Goal: Feedback & Contribution: Contribute content

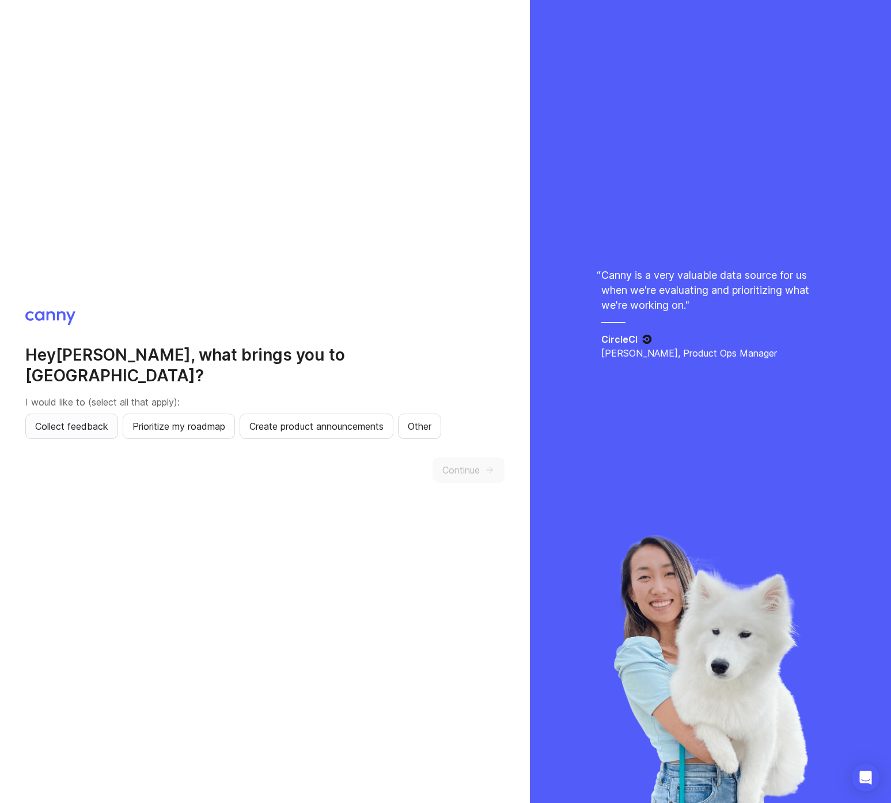
click at [78, 419] on span "Collect feedback" at bounding box center [71, 426] width 73 height 14
click at [156, 419] on span "Prioritize my roadmap" at bounding box center [178, 426] width 93 height 14
click at [315, 419] on span "Create product announcements" at bounding box center [316, 426] width 134 height 14
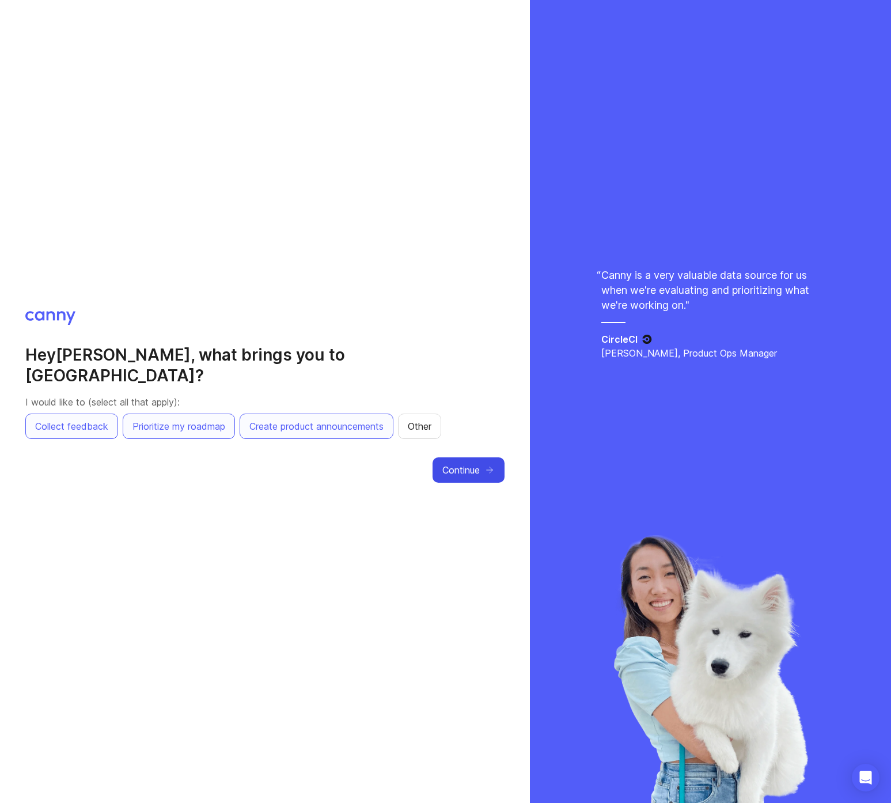
click at [472, 464] on span "Continue" at bounding box center [460, 470] width 37 height 14
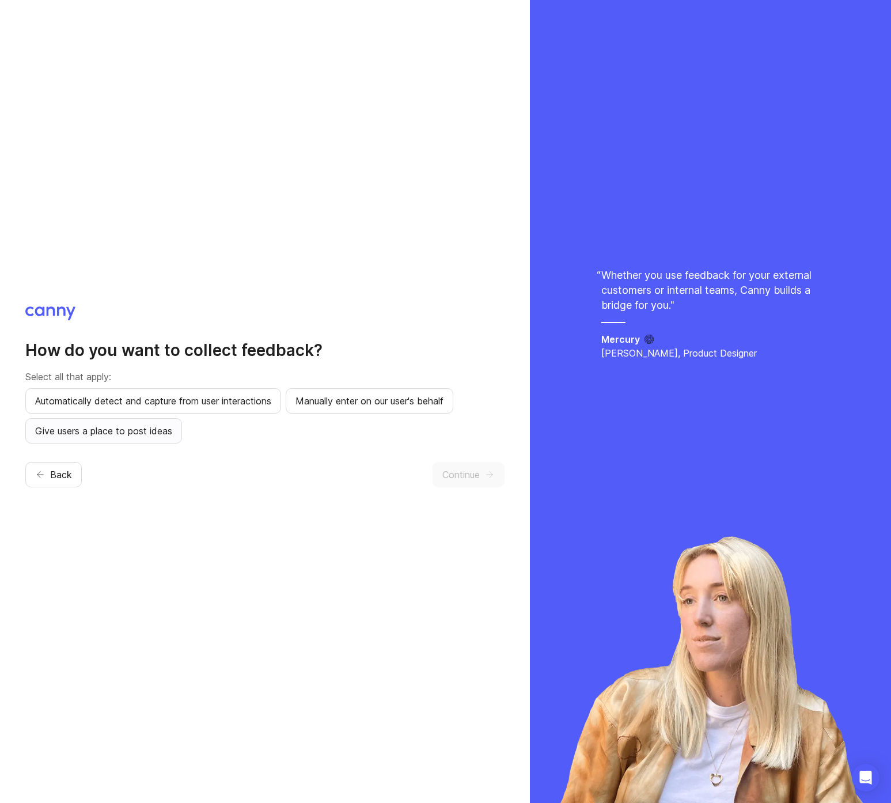
click at [104, 431] on span "Give users a place to post ideas" at bounding box center [103, 431] width 137 height 14
click at [123, 402] on span "Automatically detect and capture from user interactions" at bounding box center [153, 401] width 236 height 14
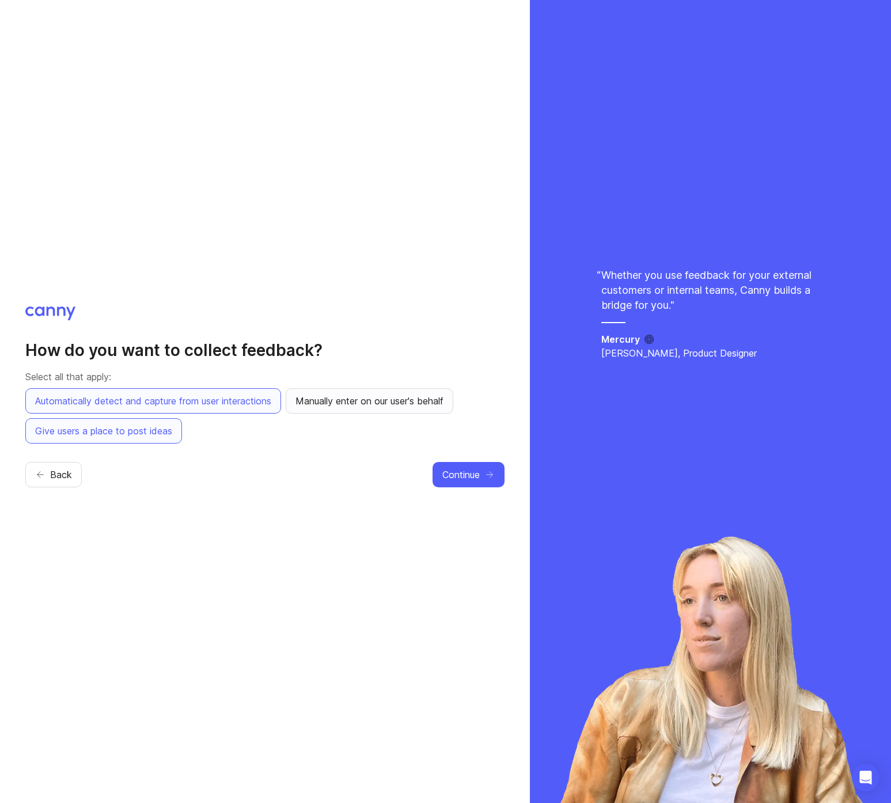
click at [344, 402] on span "Manually enter on our user's behalf" at bounding box center [369, 401] width 148 height 14
click at [476, 476] on span "Continue" at bounding box center [460, 475] width 37 height 14
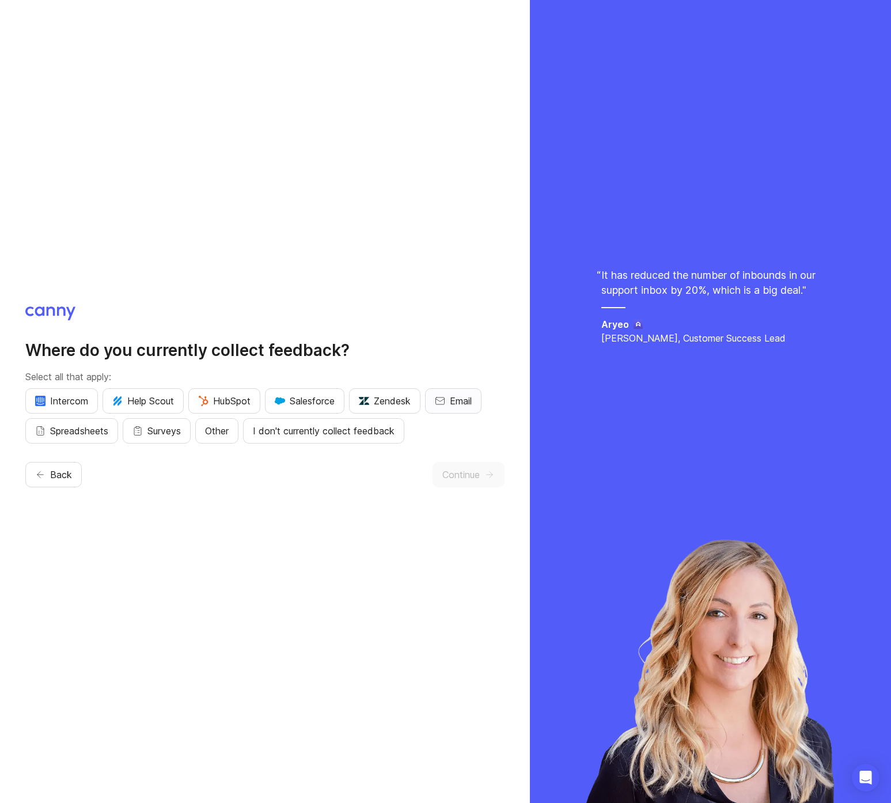
click at [458, 402] on span "Email" at bounding box center [461, 401] width 22 height 14
click at [229, 429] on span "Other" at bounding box center [217, 431] width 24 height 14
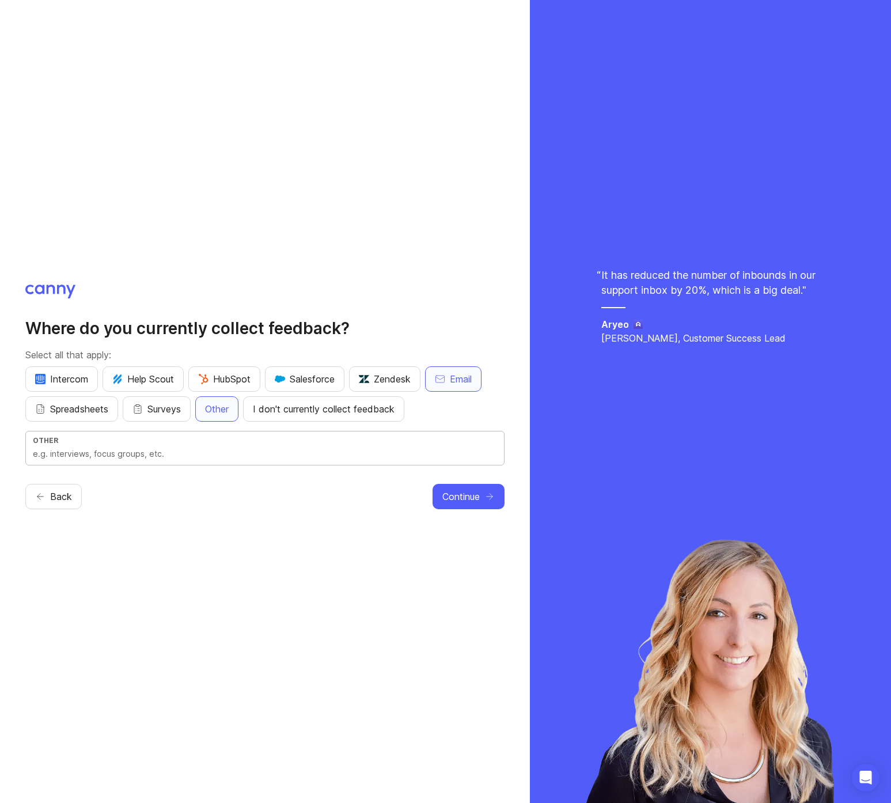
click at [115, 455] on input "text" at bounding box center [265, 453] width 464 height 13
type input "conferences, jira support tickets"
click at [462, 495] on span "Continue" at bounding box center [460, 496] width 37 height 14
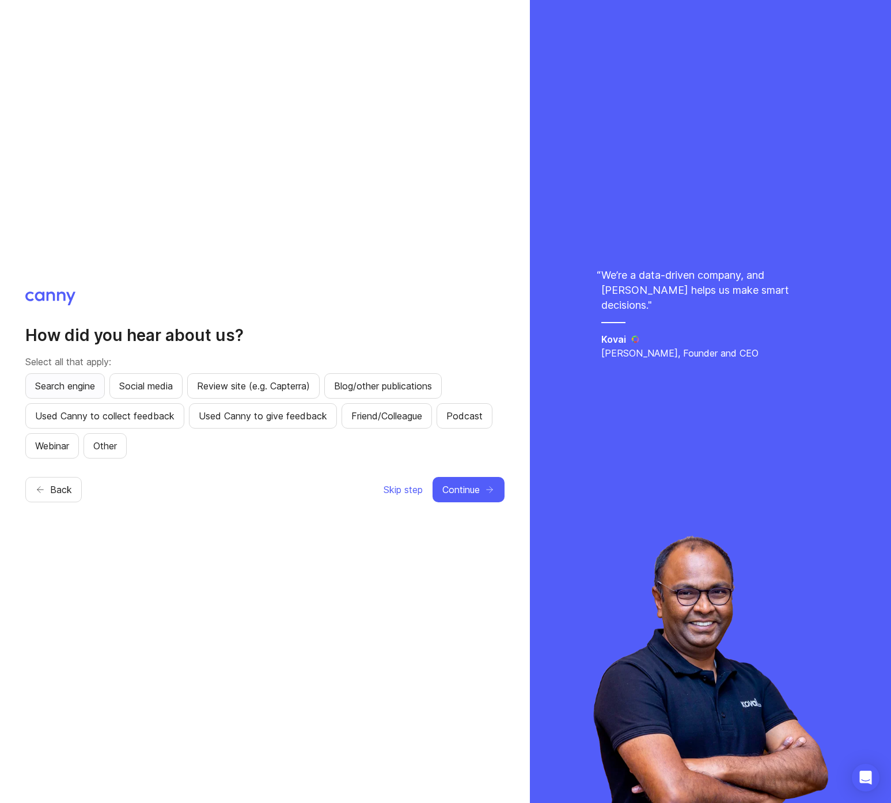
click at [64, 386] on span "Search engine" at bounding box center [65, 386] width 60 height 14
click at [469, 492] on span "Continue" at bounding box center [460, 490] width 37 height 14
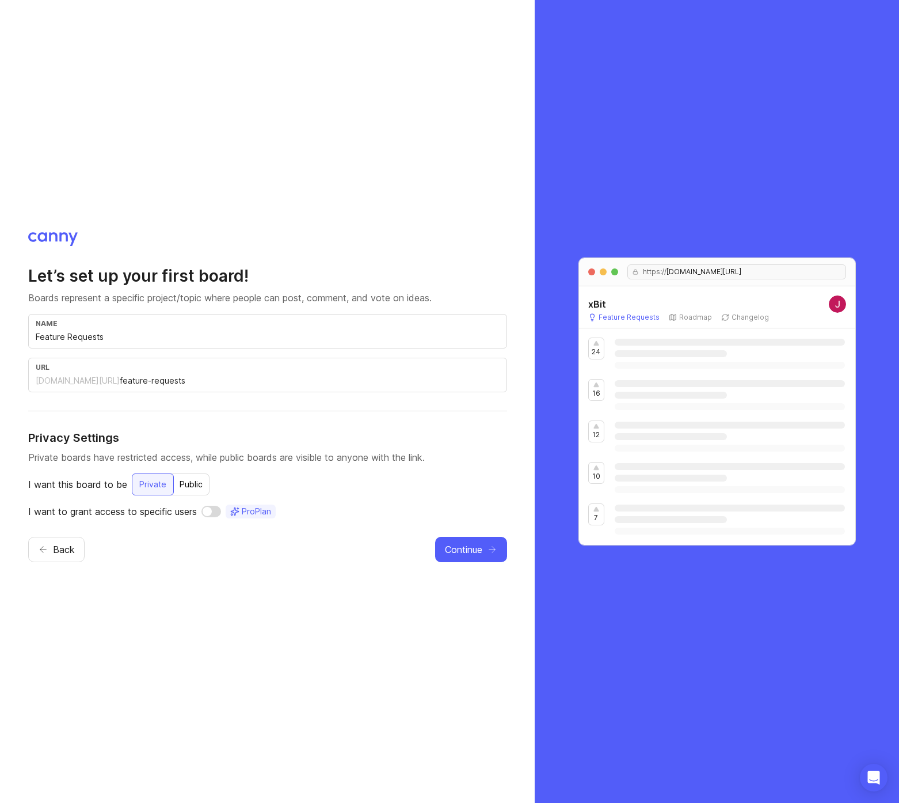
click at [188, 483] on div "Public" at bounding box center [191, 484] width 37 height 21
click at [461, 548] on span "Continue" at bounding box center [463, 549] width 37 height 14
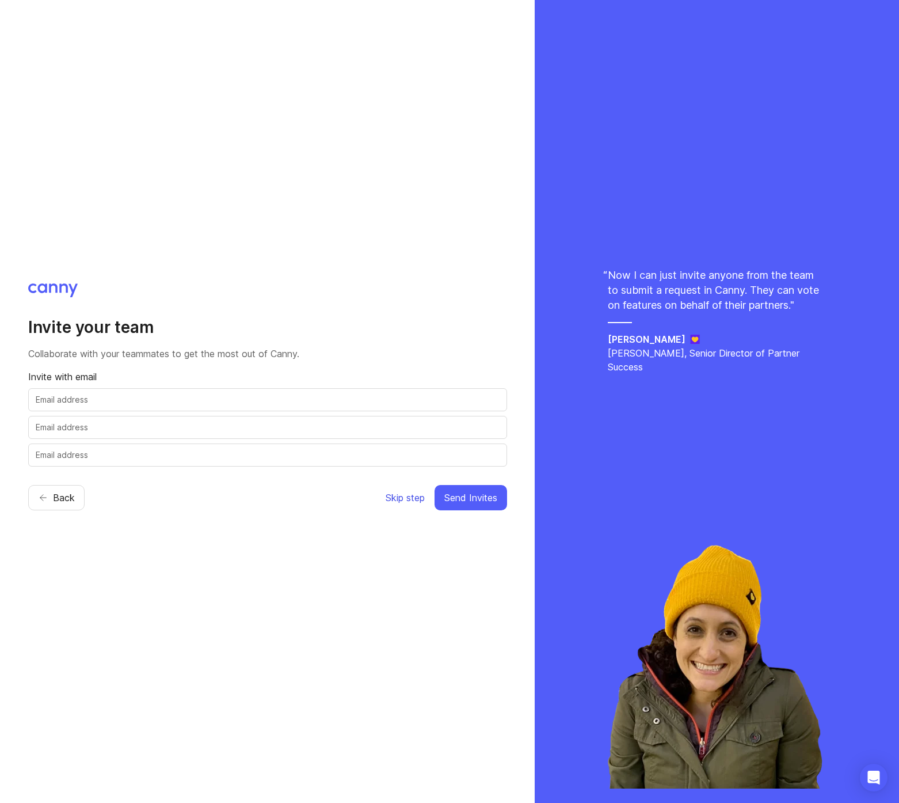
click at [404, 498] on span "Skip step" at bounding box center [405, 498] width 39 height 14
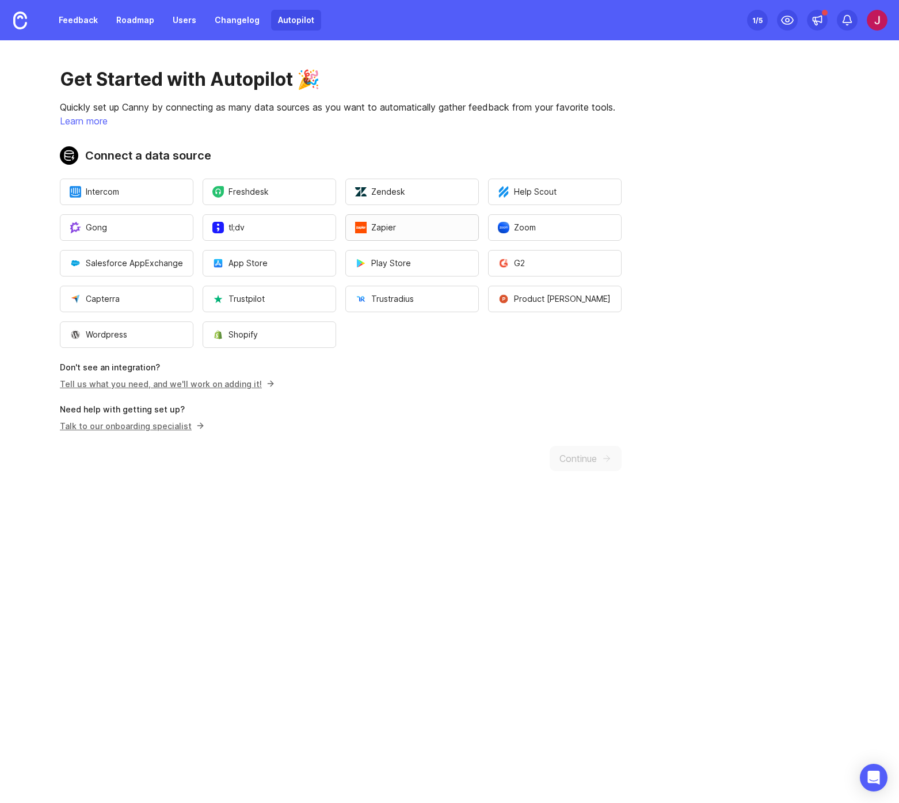
click at [400, 229] on button "Zapier" at bounding box center [412, 227] width 134 height 26
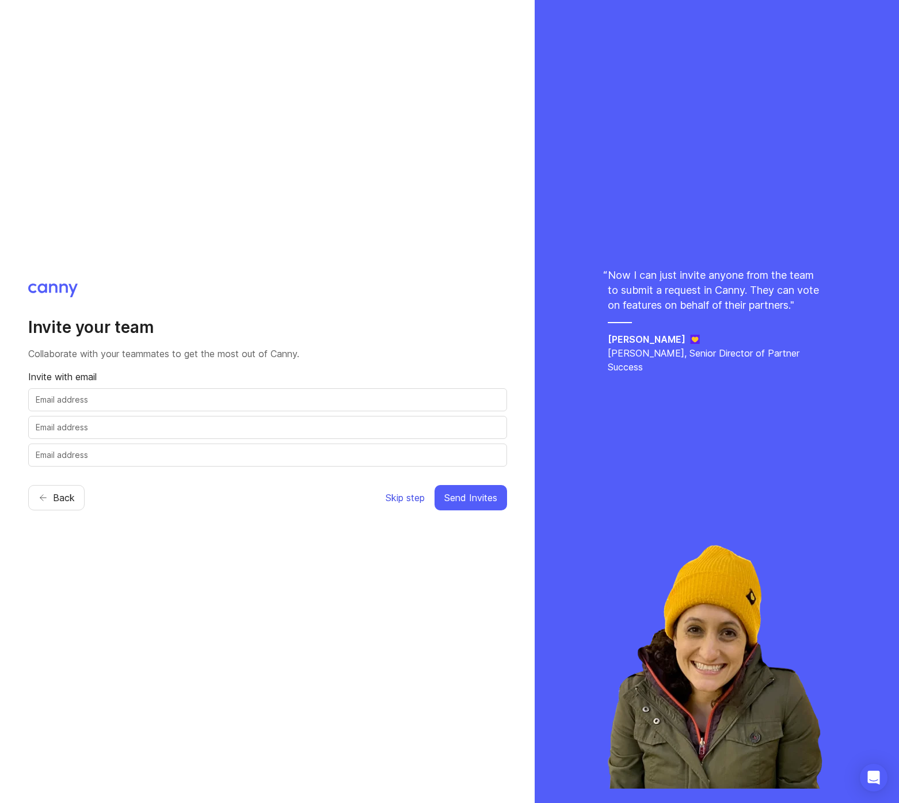
click at [409, 500] on span "Skip step" at bounding box center [405, 498] width 39 height 14
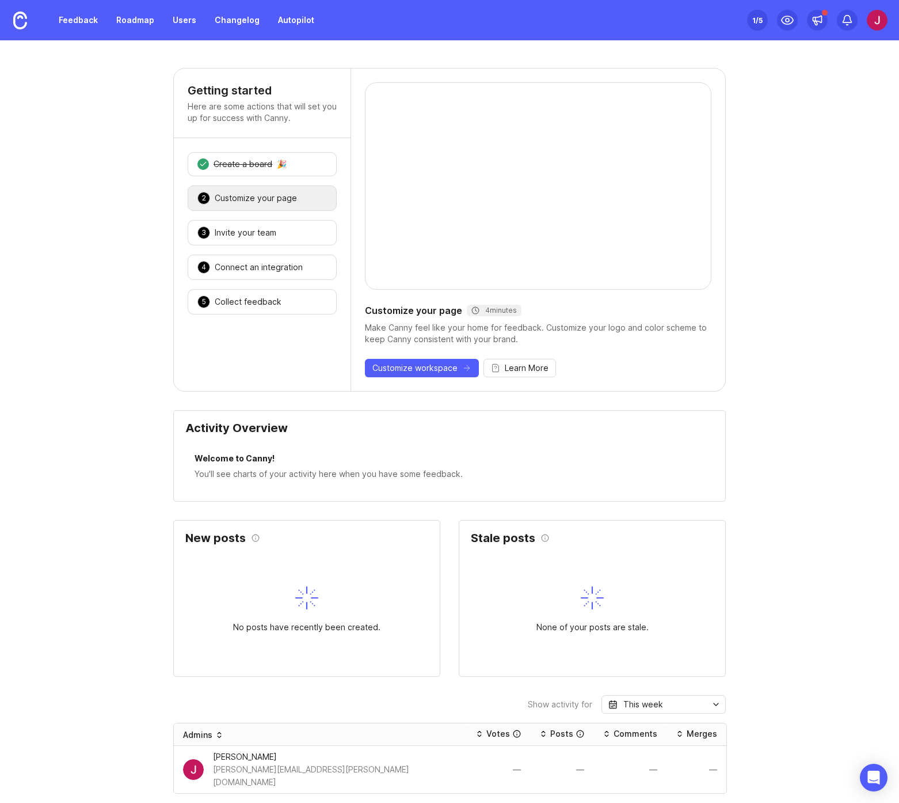
click at [238, 198] on div "Customize your page" at bounding box center [256, 198] width 82 height 12
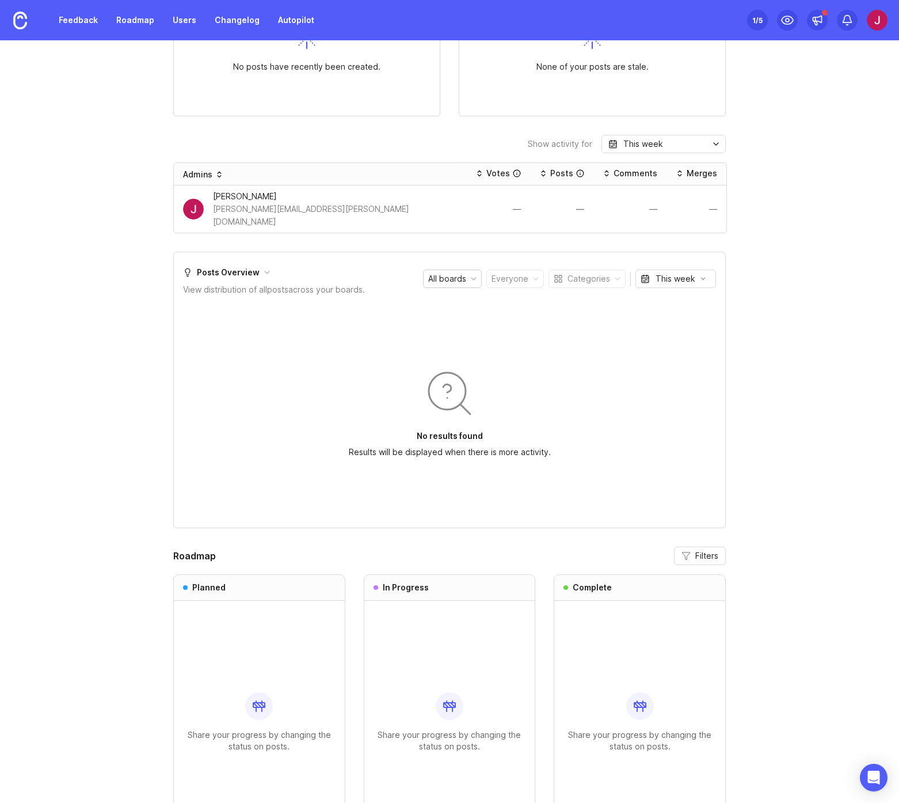
scroll to position [635, 0]
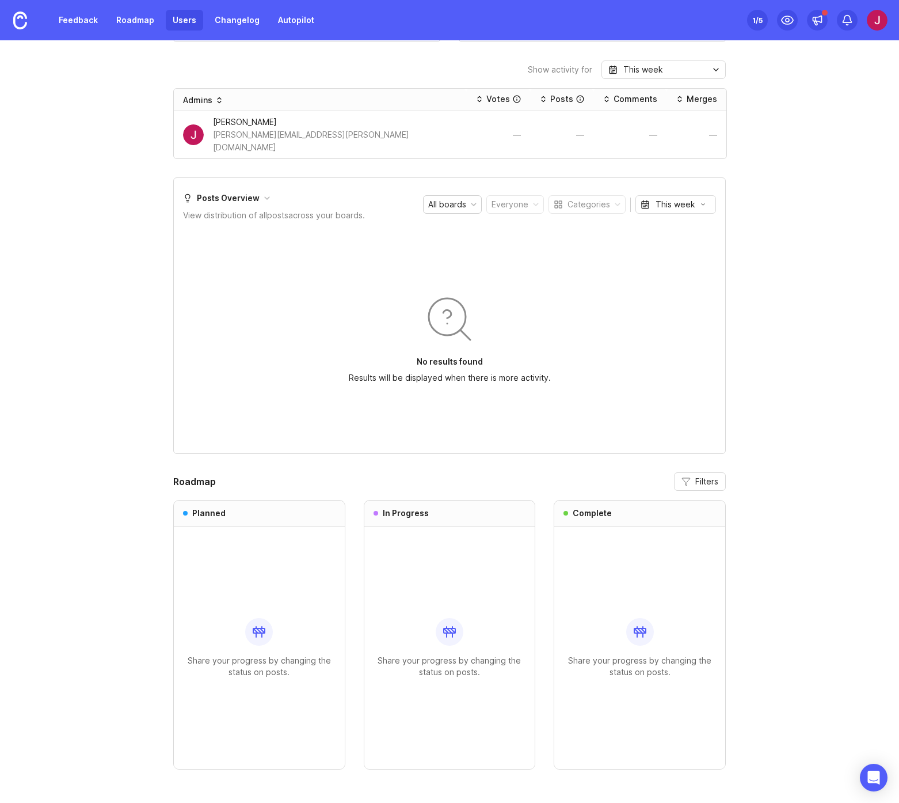
click at [183, 25] on link "Users" at bounding box center [184, 20] width 37 height 21
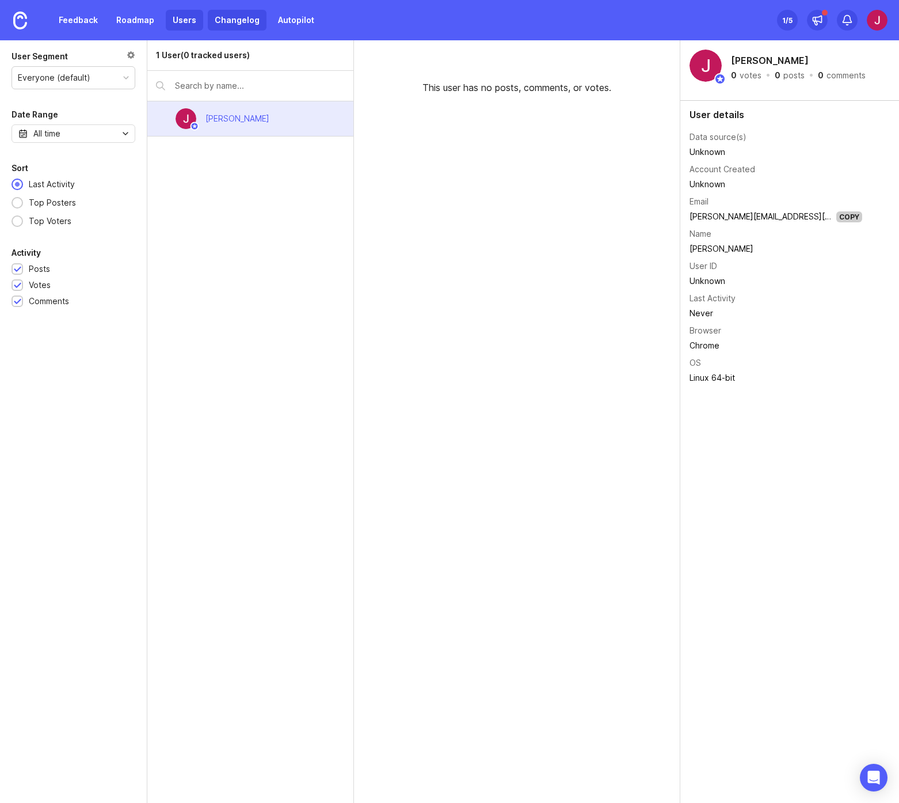
click at [232, 25] on link "Changelog" at bounding box center [237, 20] width 59 height 21
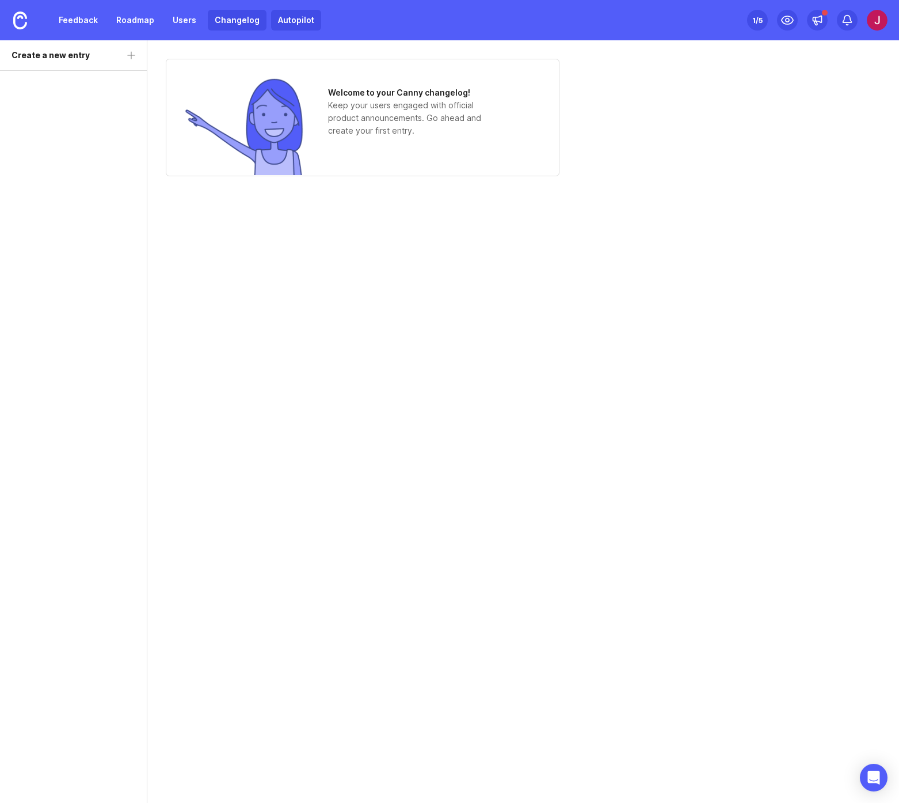
click at [290, 26] on link "Autopilot" at bounding box center [296, 20] width 50 height 21
click at [22, 23] on img at bounding box center [20, 21] width 14 height 18
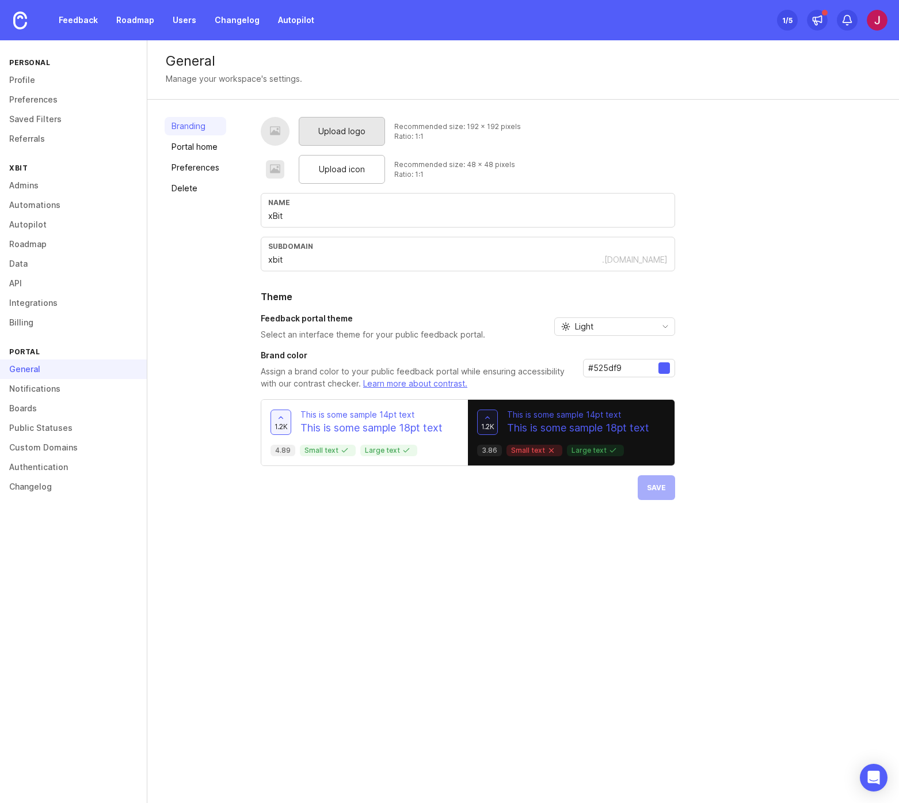
click at [337, 135] on span "Upload logo" at bounding box center [341, 131] width 47 height 13
click at [39, 306] on link "Integrations" at bounding box center [73, 303] width 147 height 20
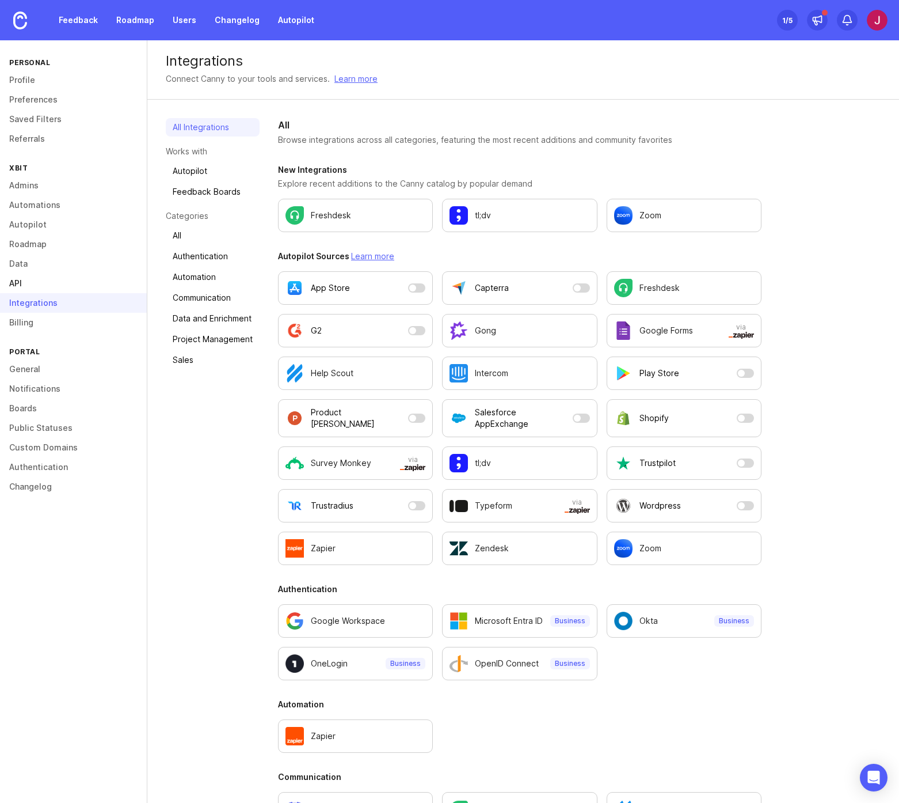
click at [39, 284] on link "API" at bounding box center [73, 284] width 147 height 20
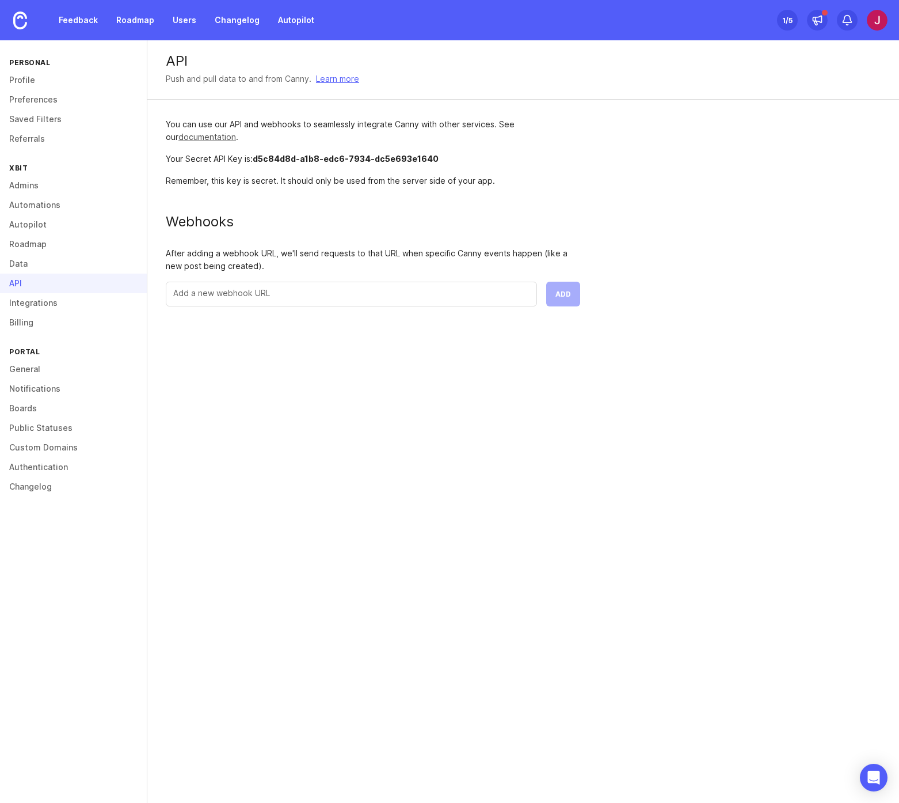
click at [214, 137] on link "documentation" at bounding box center [208, 137] width 58 height 10
click at [32, 367] on link "General" at bounding box center [73, 369] width 147 height 20
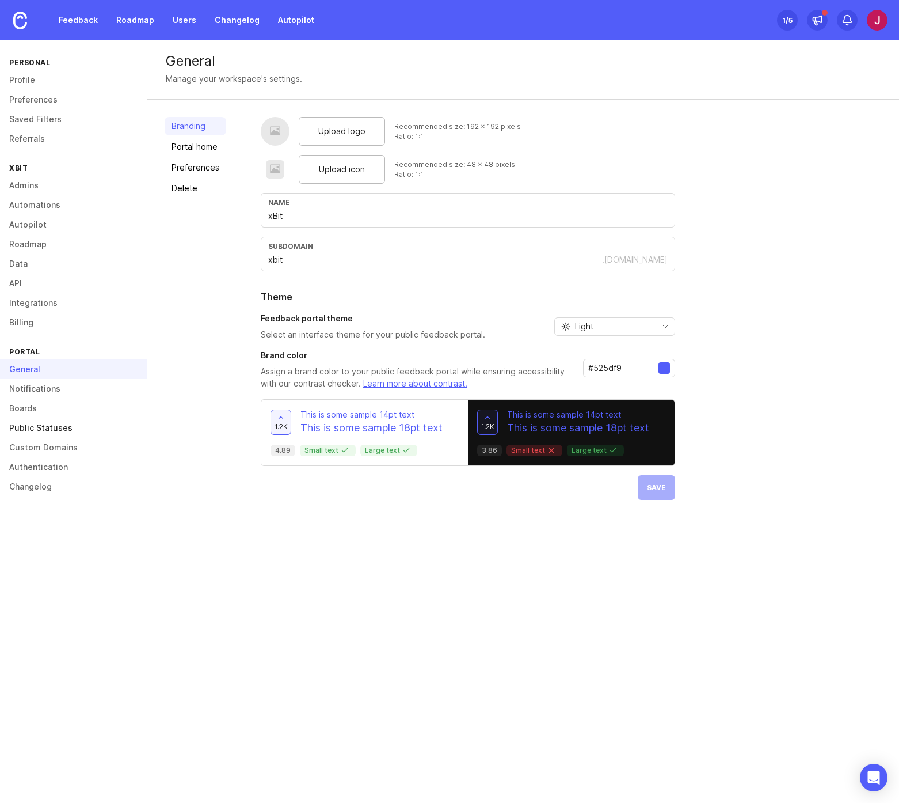
click at [39, 427] on link "Public Statuses" at bounding box center [73, 428] width 147 height 20
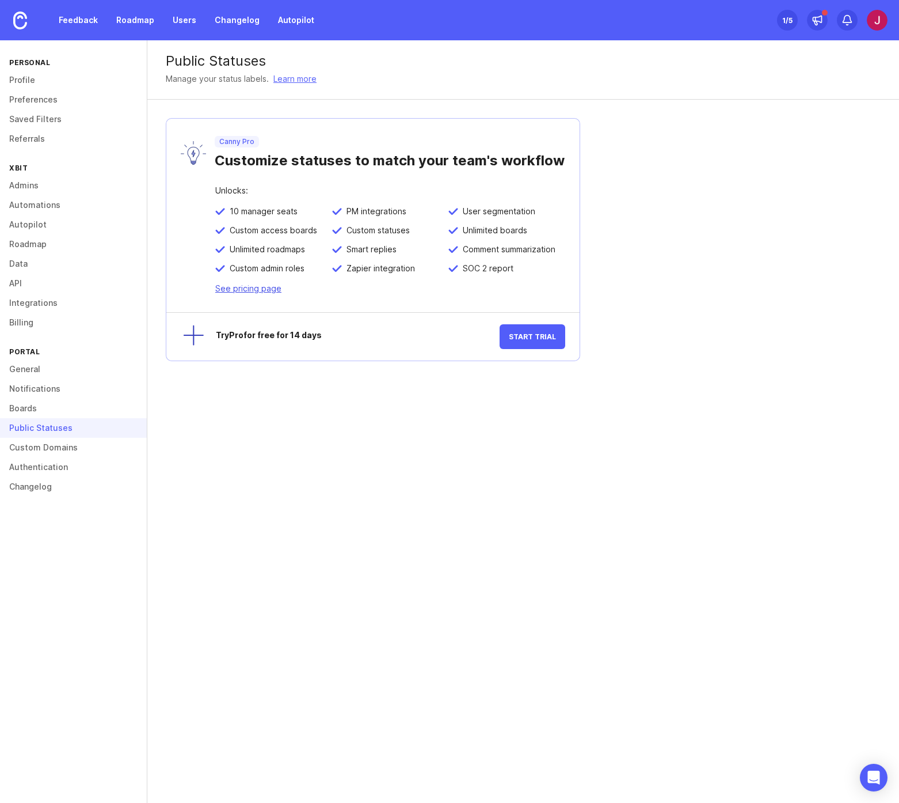
click at [257, 290] on link "See pricing page" at bounding box center [248, 288] width 66 height 10
click at [31, 408] on link "Boards" at bounding box center [73, 408] width 147 height 20
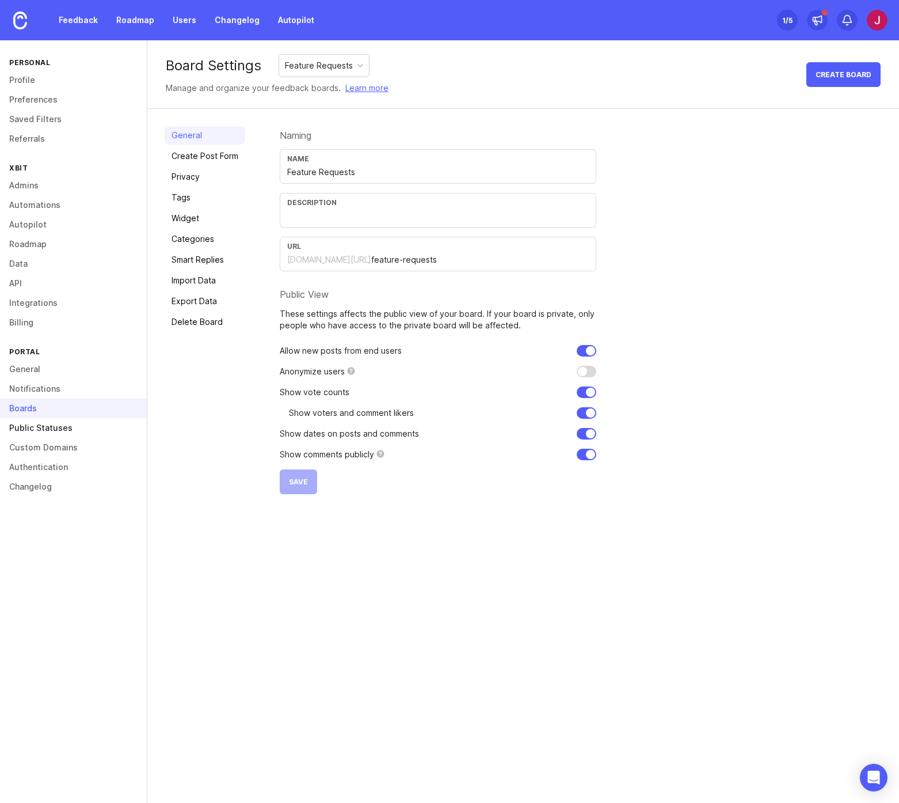
click at [44, 428] on link "Public Statuses" at bounding box center [73, 428] width 147 height 20
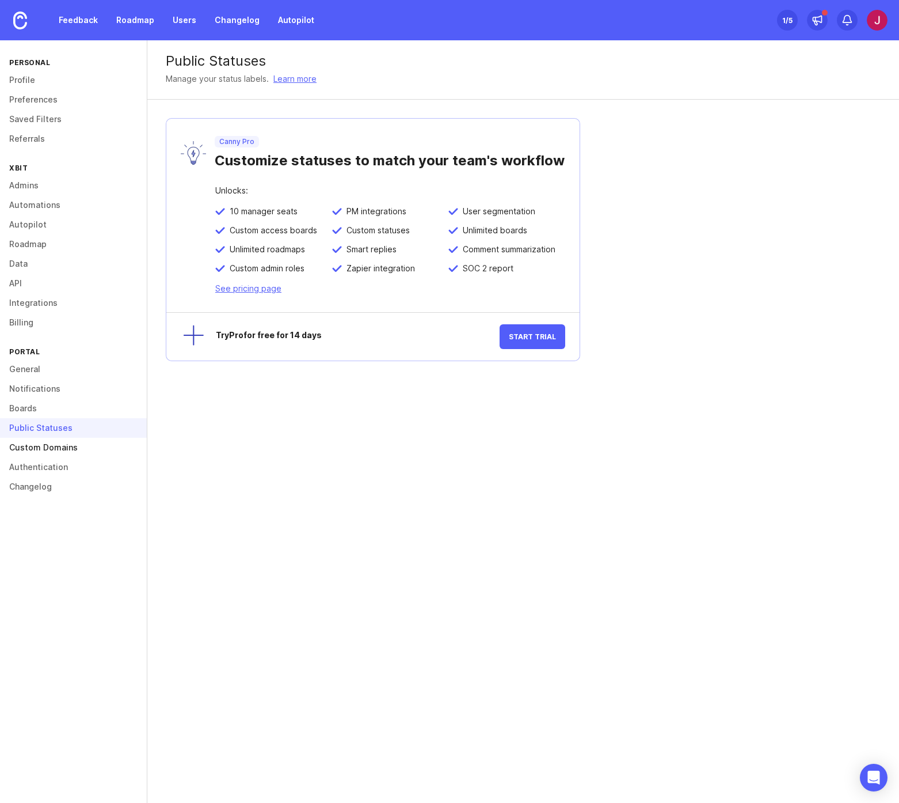
click at [47, 446] on link "Custom Domains" at bounding box center [73, 448] width 147 height 20
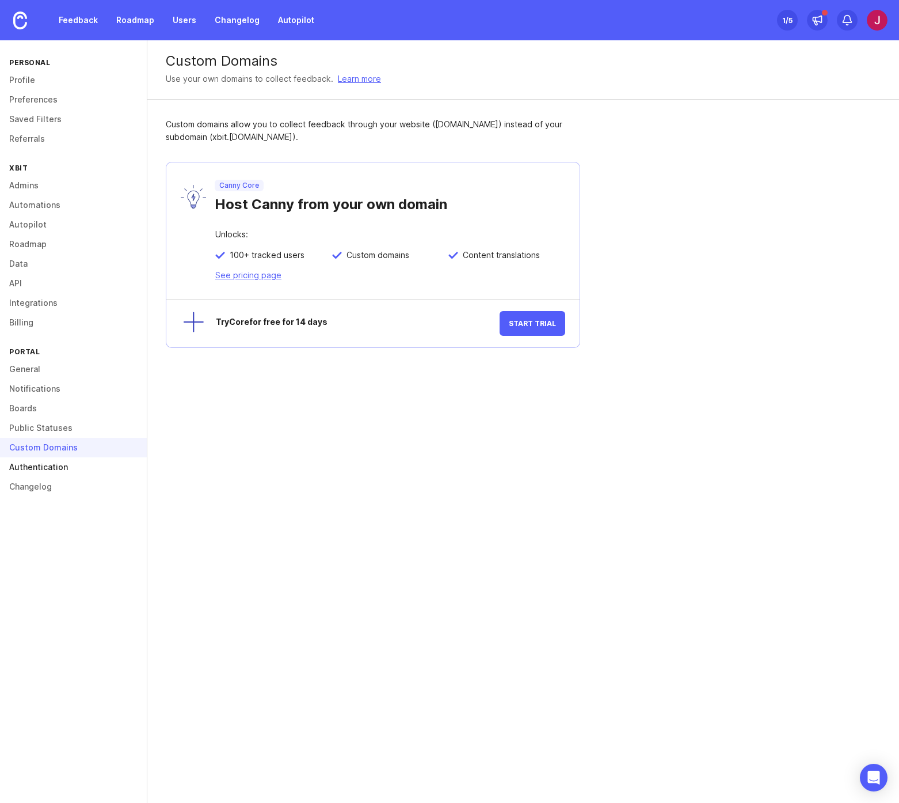
click at [50, 467] on link "Authentication" at bounding box center [73, 467] width 147 height 20
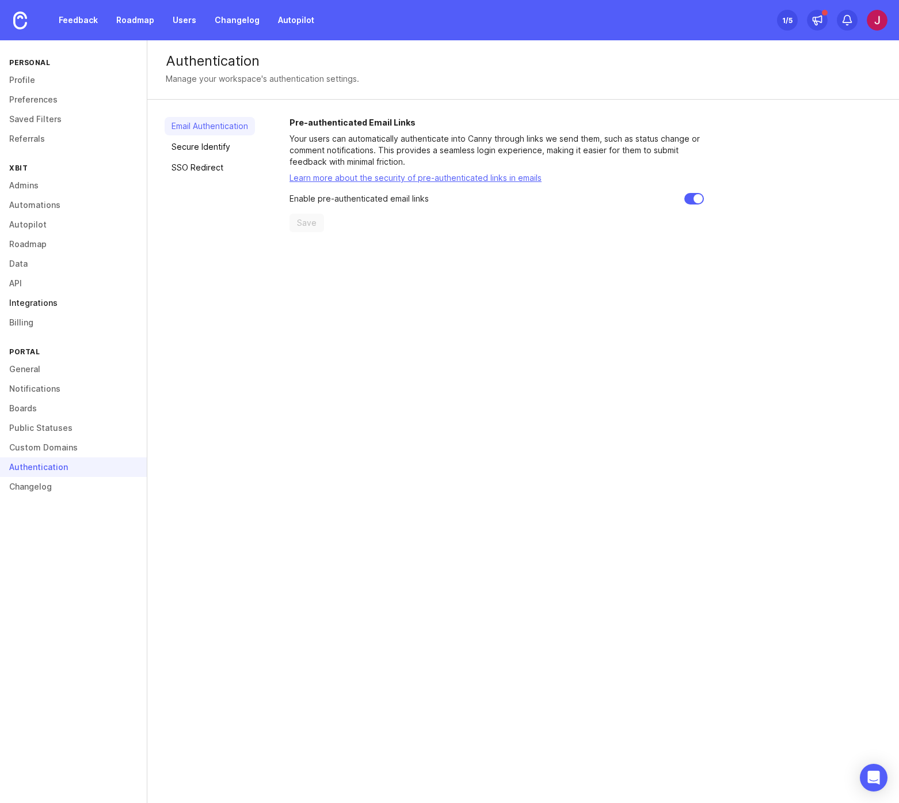
click at [35, 308] on link "Integrations" at bounding box center [73, 303] width 147 height 20
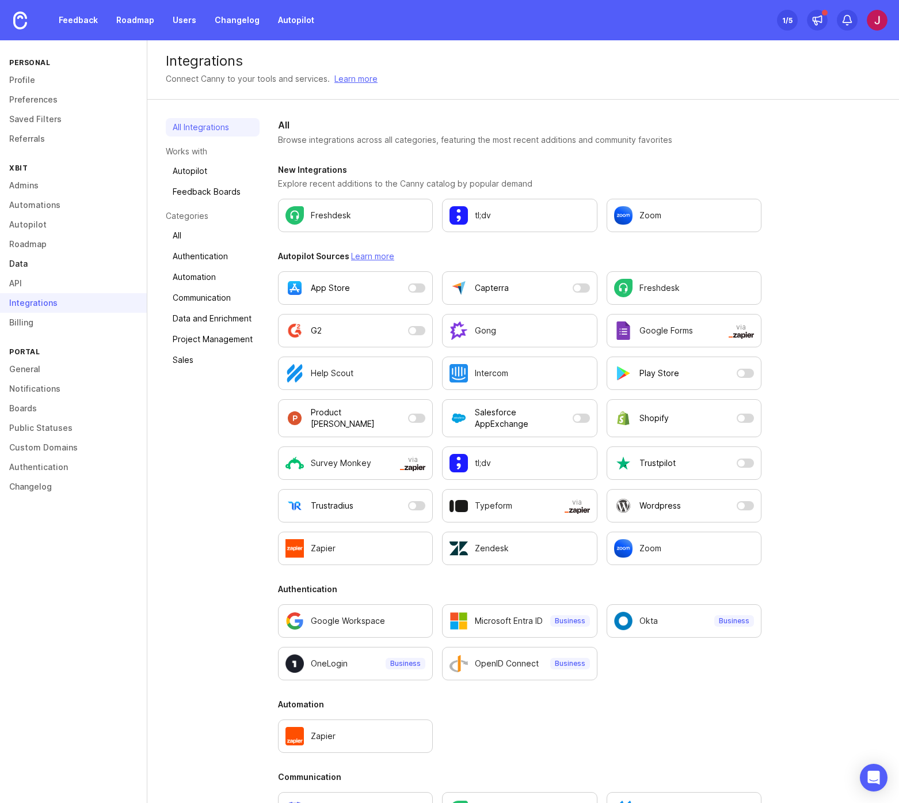
click at [38, 266] on link "Data" at bounding box center [73, 264] width 147 height 20
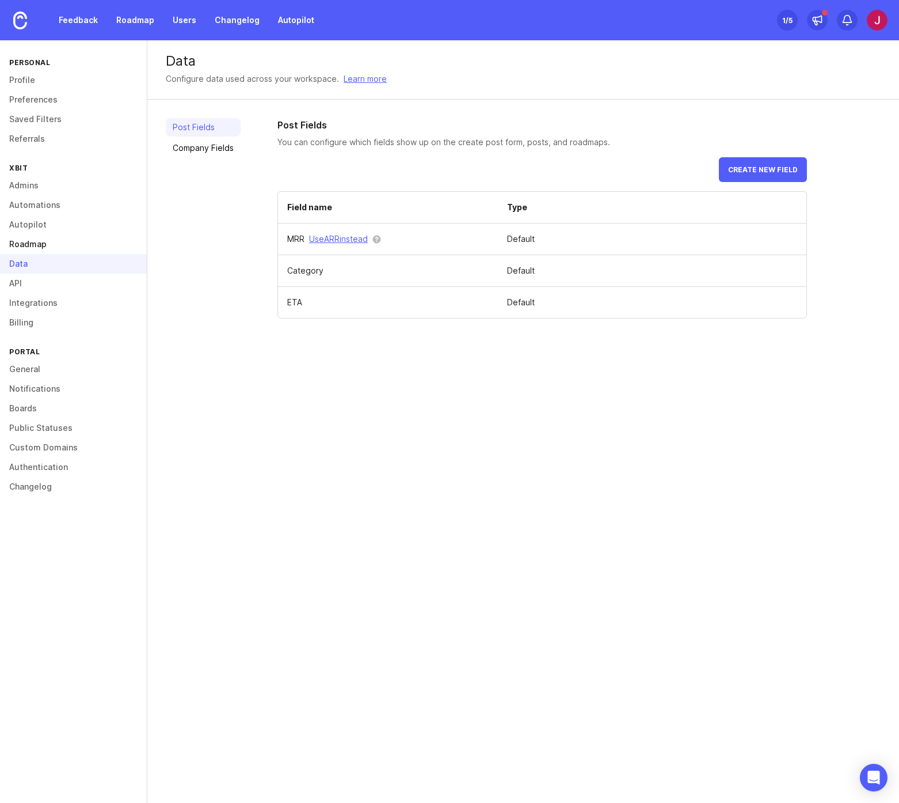
click at [40, 243] on link "Roadmap" at bounding box center [73, 244] width 147 height 20
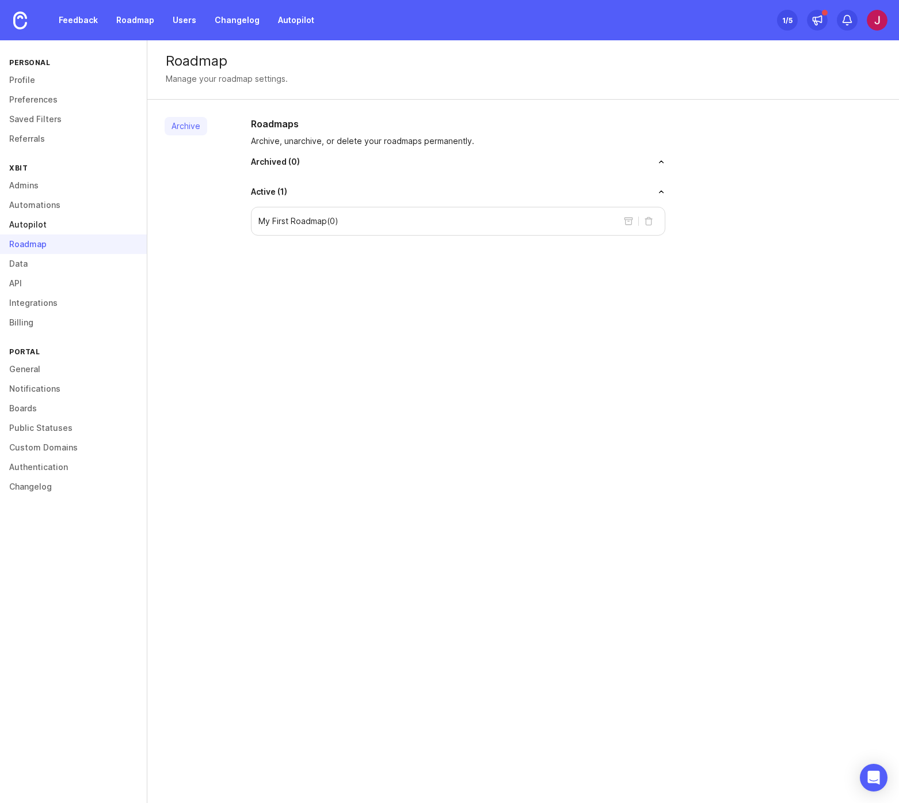
click at [40, 223] on link "Autopilot" at bounding box center [73, 225] width 147 height 20
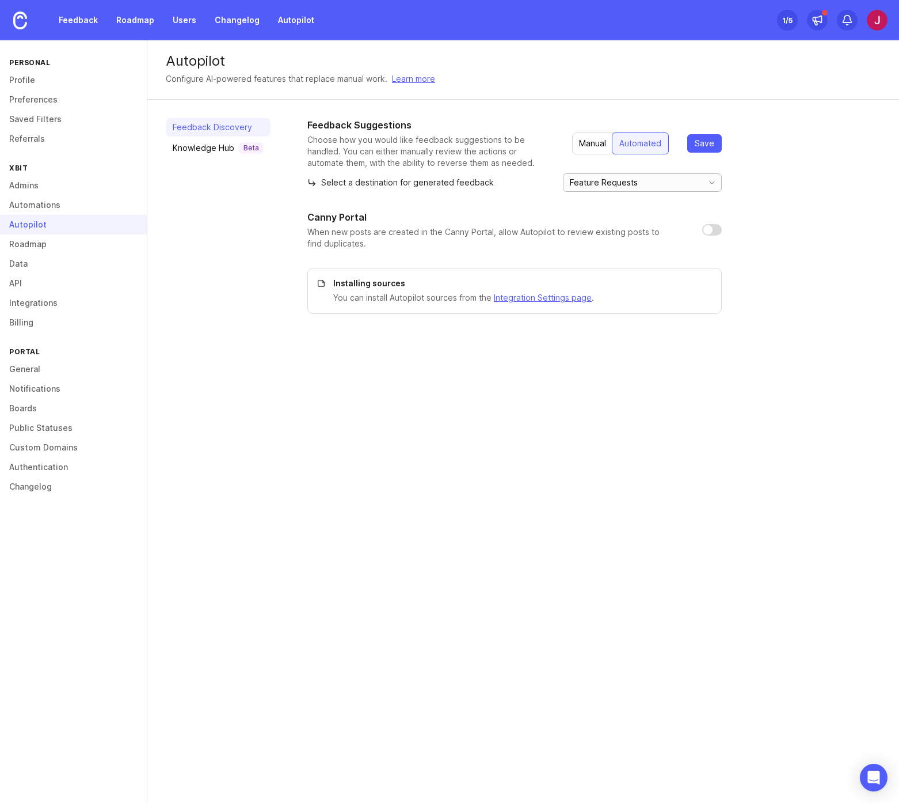
click at [650, 184] on input "Feature Requests" at bounding box center [633, 182] width 127 height 13
click at [711, 184] on icon "toggle icon" at bounding box center [712, 182] width 18 height 9
click at [206, 148] on div "Knowledge Hub Beta" at bounding box center [218, 148] width 91 height 12
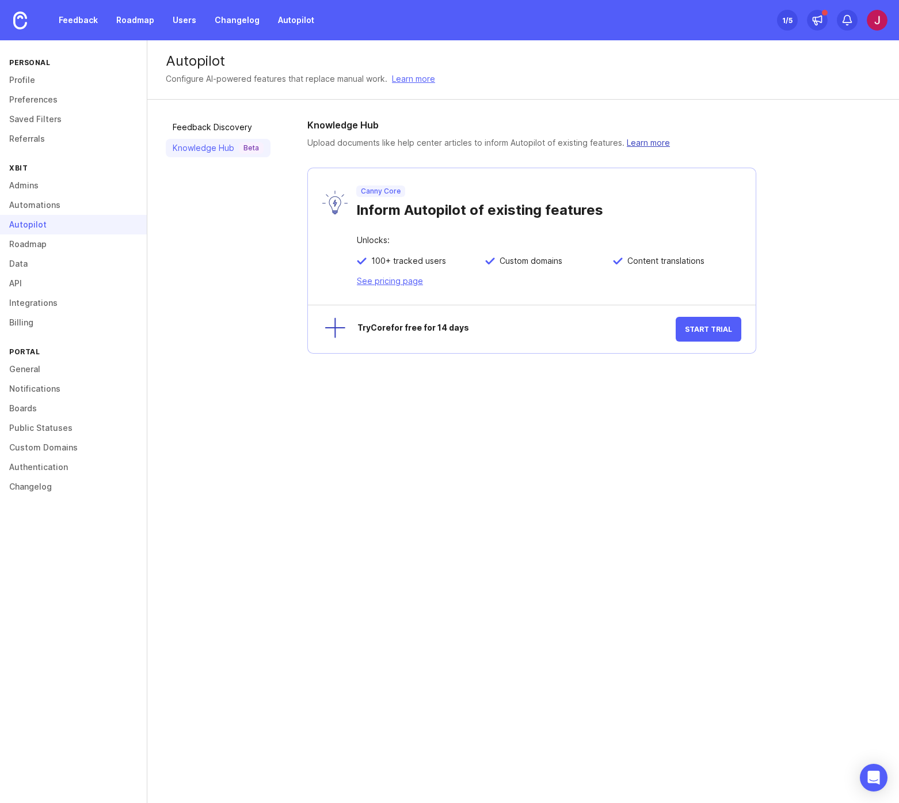
click at [648, 144] on link "Learn more" at bounding box center [648, 143] width 43 height 10
click at [397, 279] on link "See pricing page" at bounding box center [390, 281] width 66 height 10
click at [237, 131] on link "Feedback Discovery" at bounding box center [218, 127] width 105 height 18
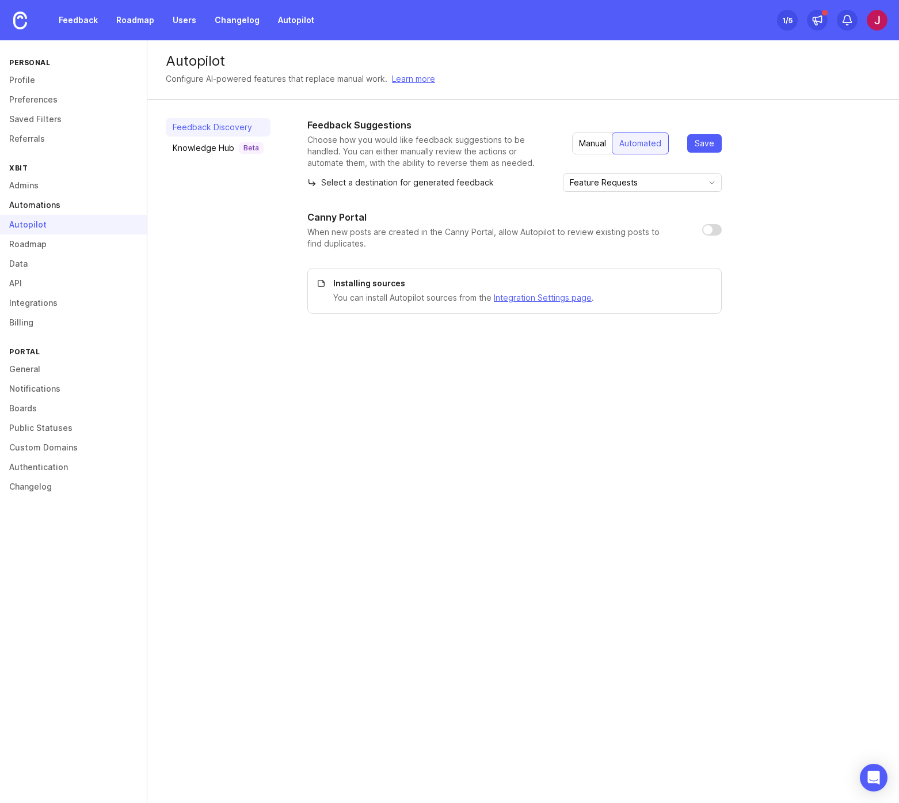
click at [36, 203] on link "Automations" at bounding box center [73, 205] width 147 height 20
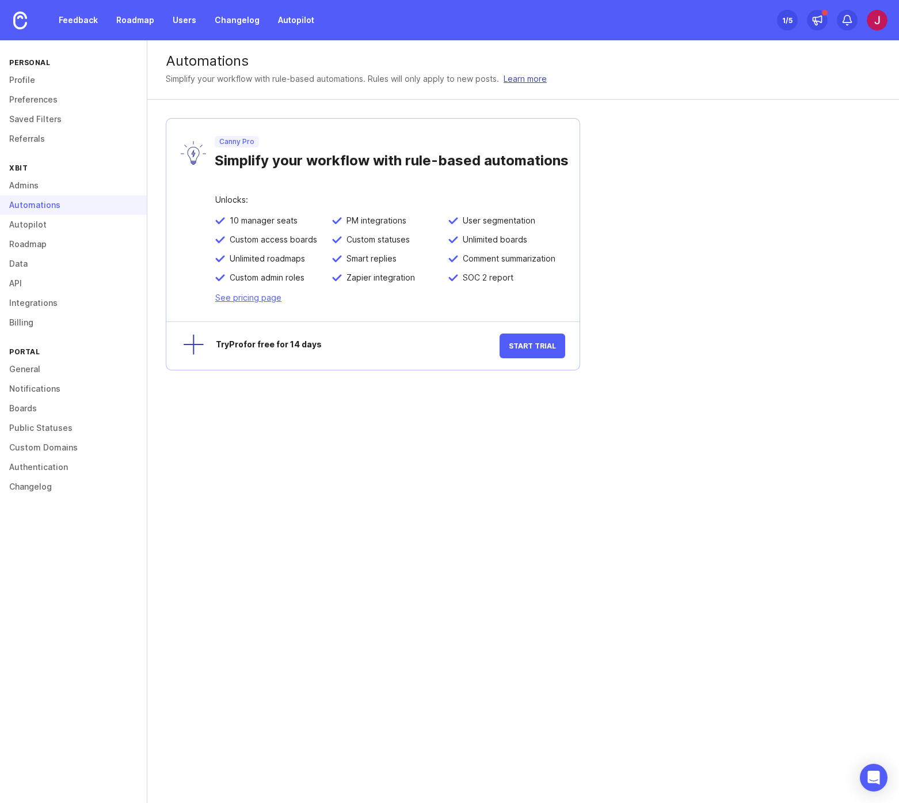
click at [516, 79] on link "Learn more" at bounding box center [525, 79] width 43 height 13
click at [222, 22] on link "Changelog" at bounding box center [237, 20] width 59 height 21
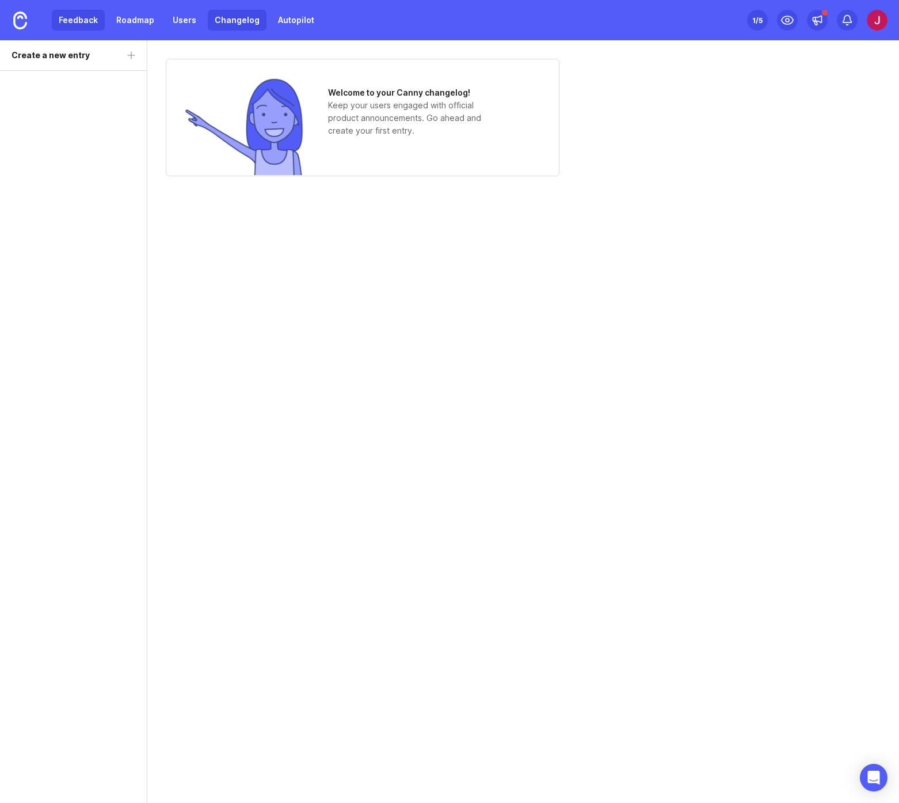
click at [86, 22] on link "Feedback" at bounding box center [78, 20] width 53 height 21
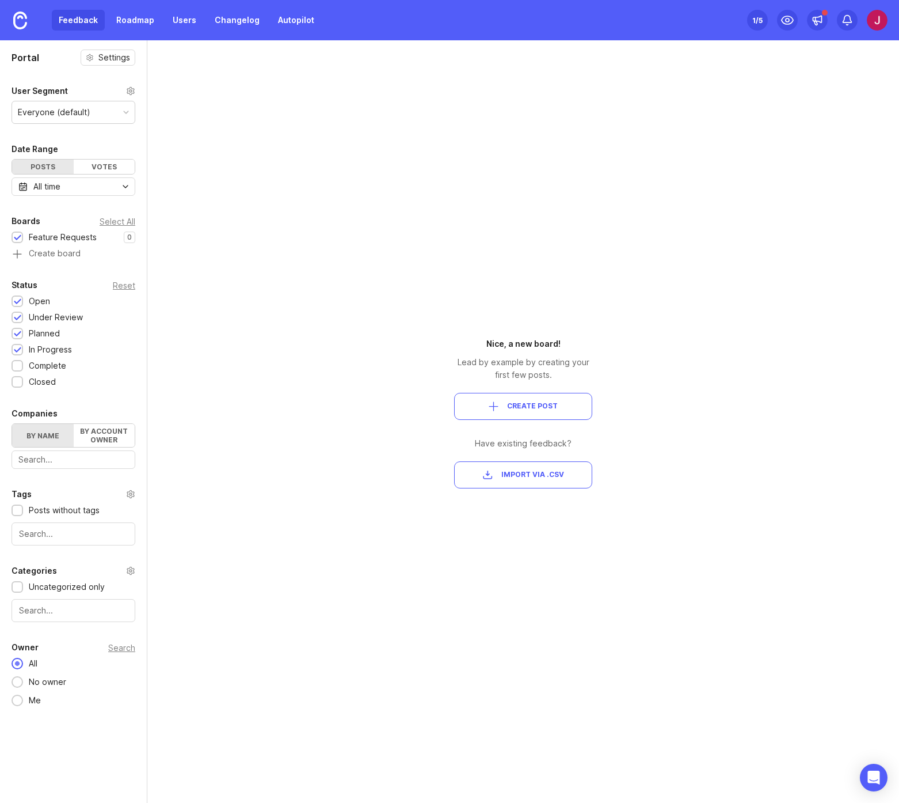
click at [521, 401] on span "Create Post" at bounding box center [532, 406] width 51 height 10
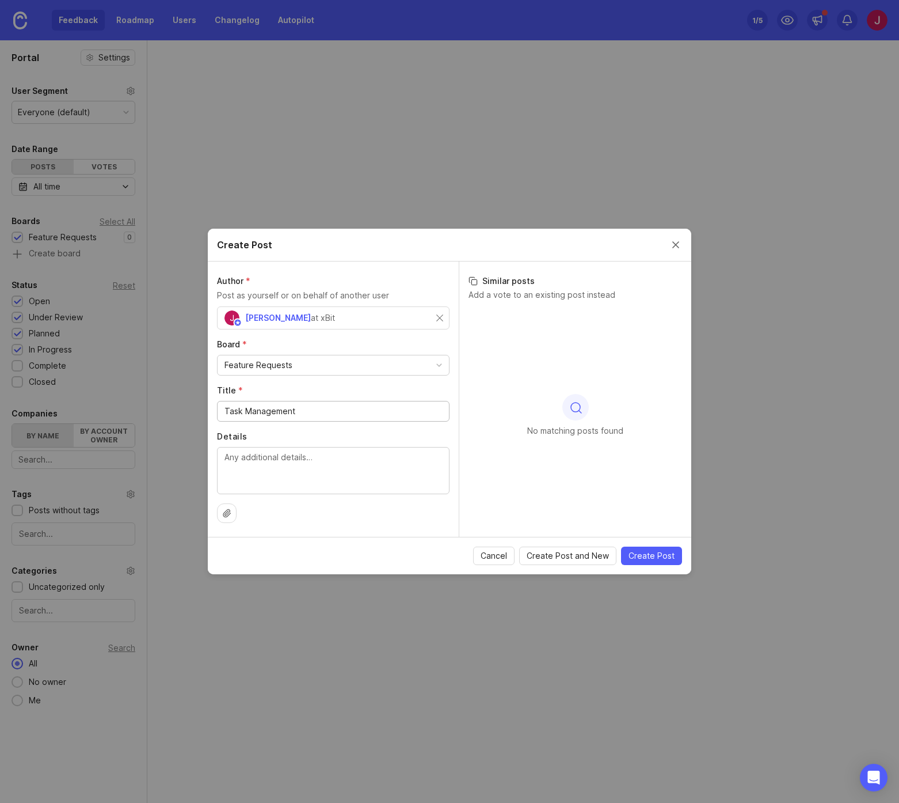
type input "Task Management"
click at [312, 465] on textarea "Add the ability to create" at bounding box center [334, 470] width 218 height 38
drag, startPoint x: 356, startPoint y: 460, endPoint x: 168, endPoint y: 460, distance: 188.3
click at [168, 460] on div "Create Post Author * Post as yourself or on behalf of another user Julia Formic…" at bounding box center [449, 401] width 899 height 803
paste textarea "Here’s a concise, implementation-ready picture of task management for a law-enf…"
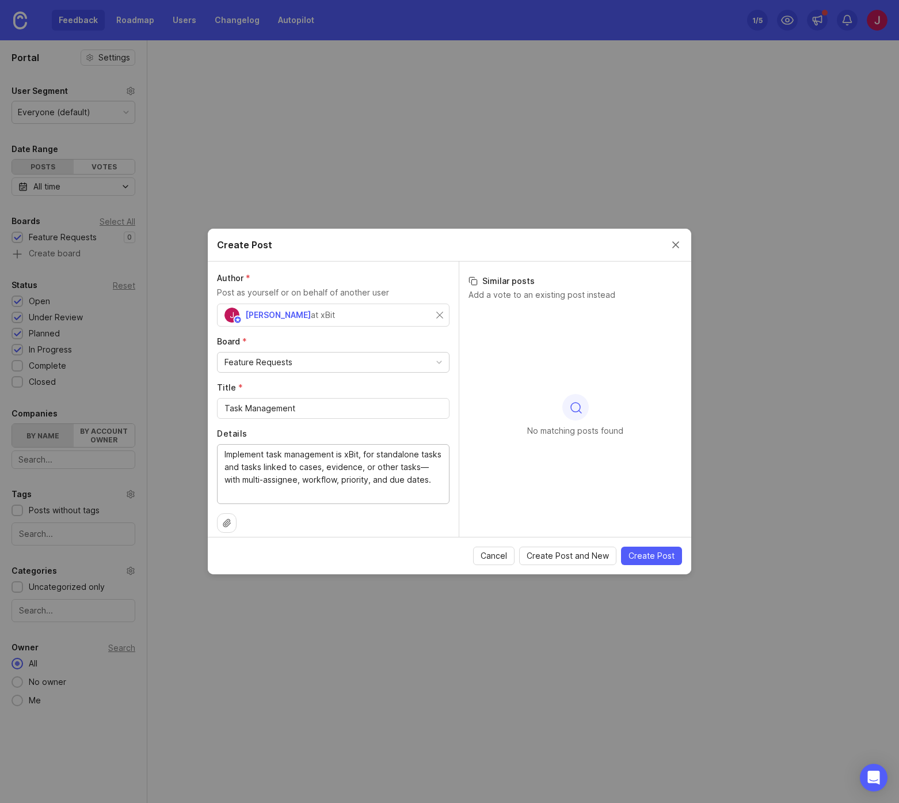
scroll to position [13, 0]
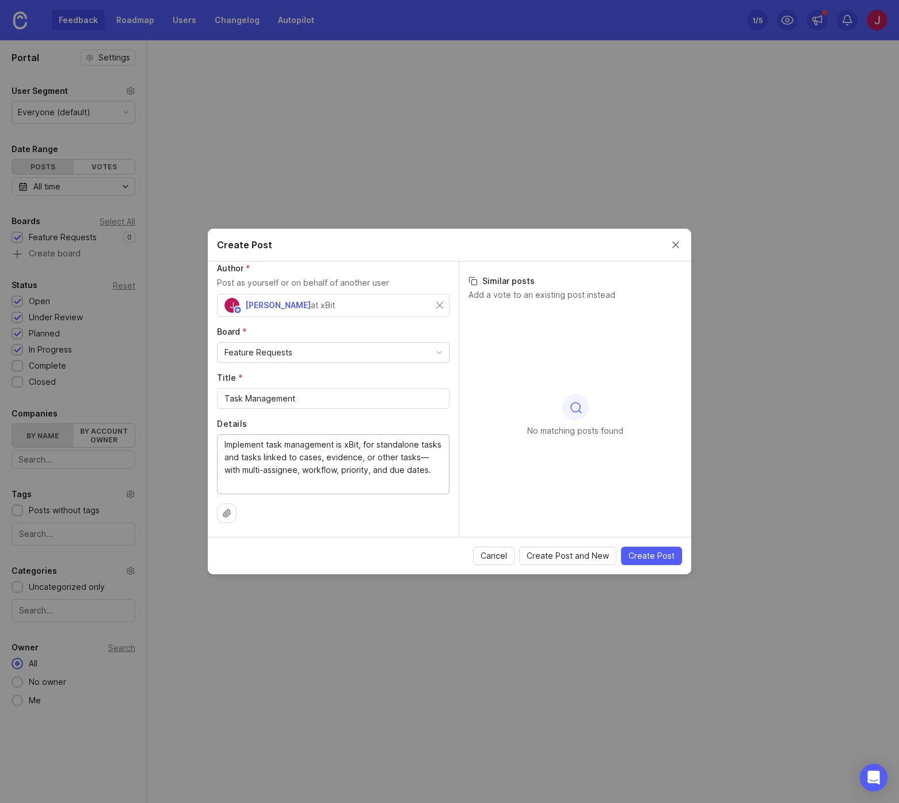
type textarea "Implement task management is xBit, for standalone tasks and tasks linked to cas…"
click at [650, 555] on span "Create Post" at bounding box center [652, 556] width 46 height 12
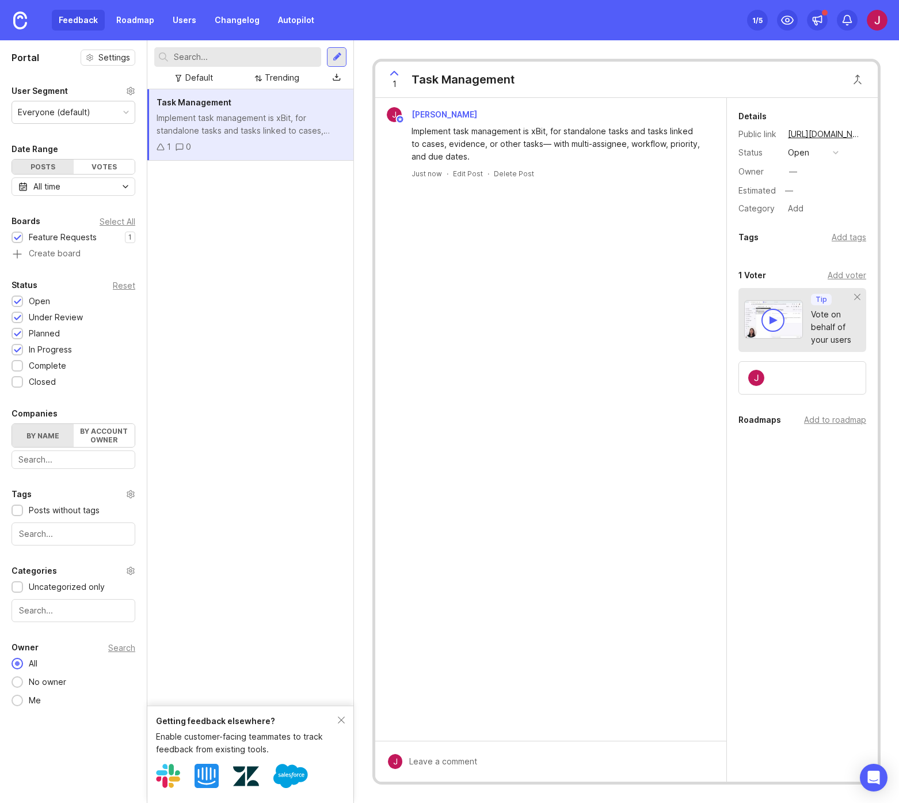
click at [776, 319] on div at bounding box center [774, 320] width 8 height 8
click at [757, 19] on div "1 /5" at bounding box center [758, 20] width 10 height 16
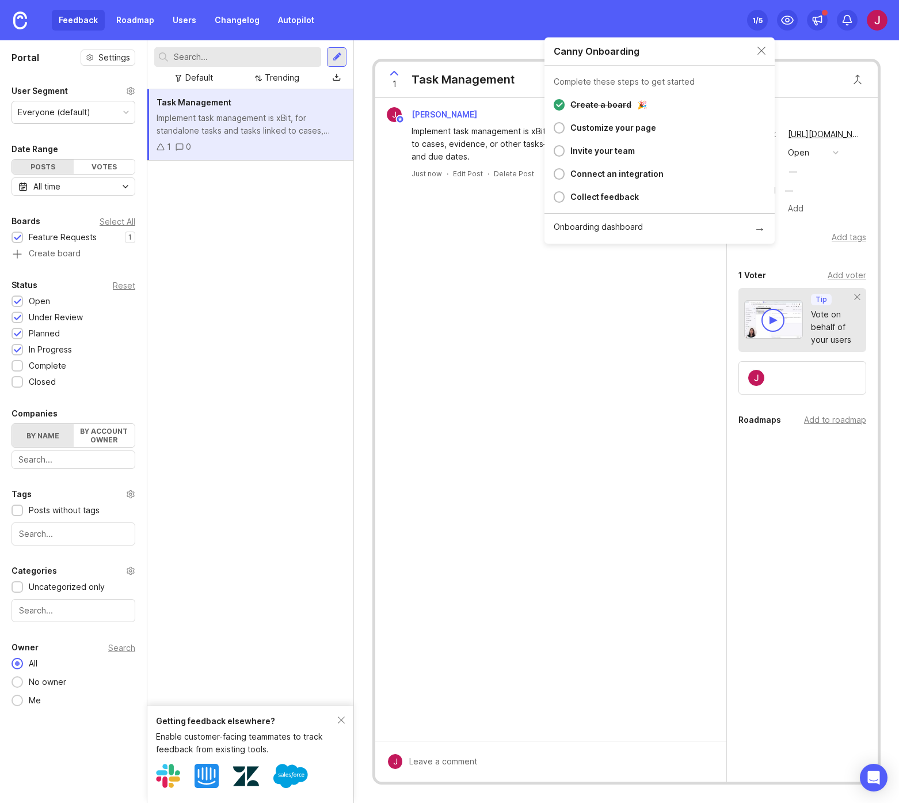
click at [597, 174] on div "Connect an integration" at bounding box center [617, 174] width 93 height 14
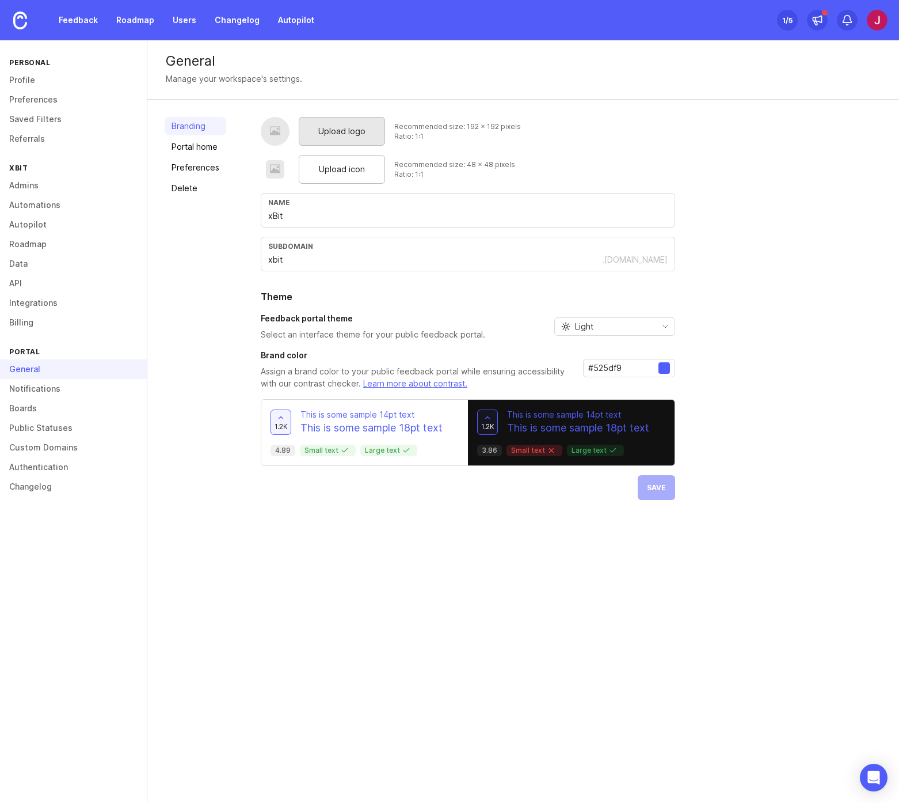
click at [333, 128] on span "Upload logo" at bounding box center [341, 131] width 47 height 13
click at [341, 131] on span "Upload logo" at bounding box center [341, 131] width 47 height 13
click at [351, 139] on div "Upload logo" at bounding box center [342, 131] width 86 height 29
click at [335, 129] on span "Upload logo" at bounding box center [341, 131] width 47 height 13
click at [204, 142] on link "Portal home" at bounding box center [196, 147] width 62 height 18
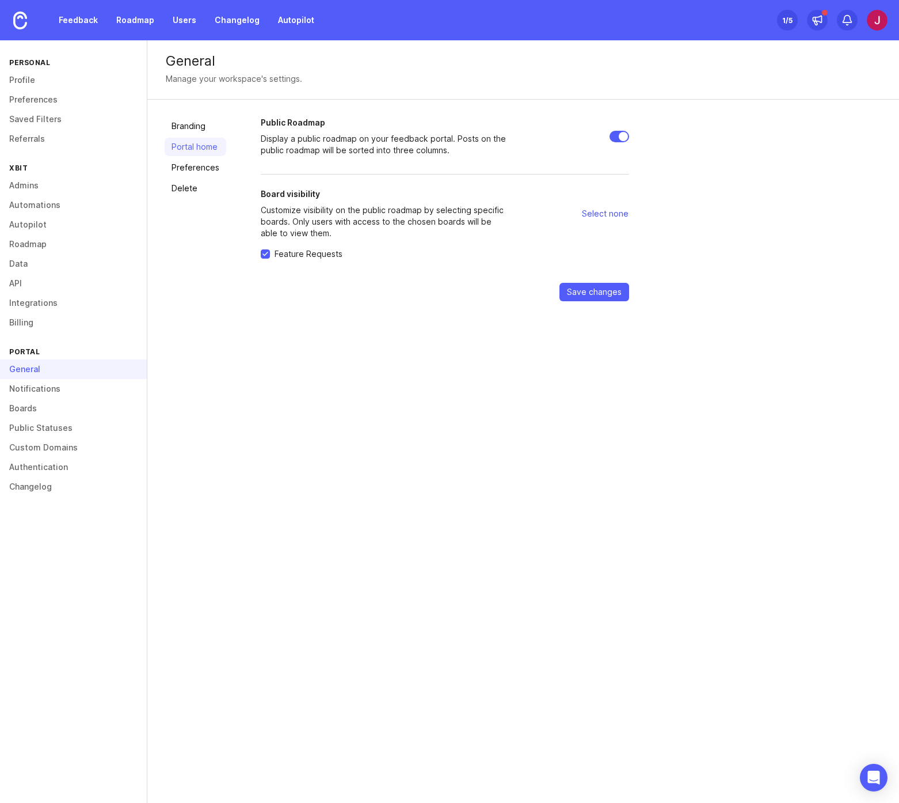
click at [601, 212] on span "Select none" at bounding box center [605, 214] width 47 height 12
click at [606, 212] on span "Select all" at bounding box center [611, 214] width 35 height 12
checkbox input "true"
click at [185, 130] on link "Branding" at bounding box center [196, 126] width 62 height 18
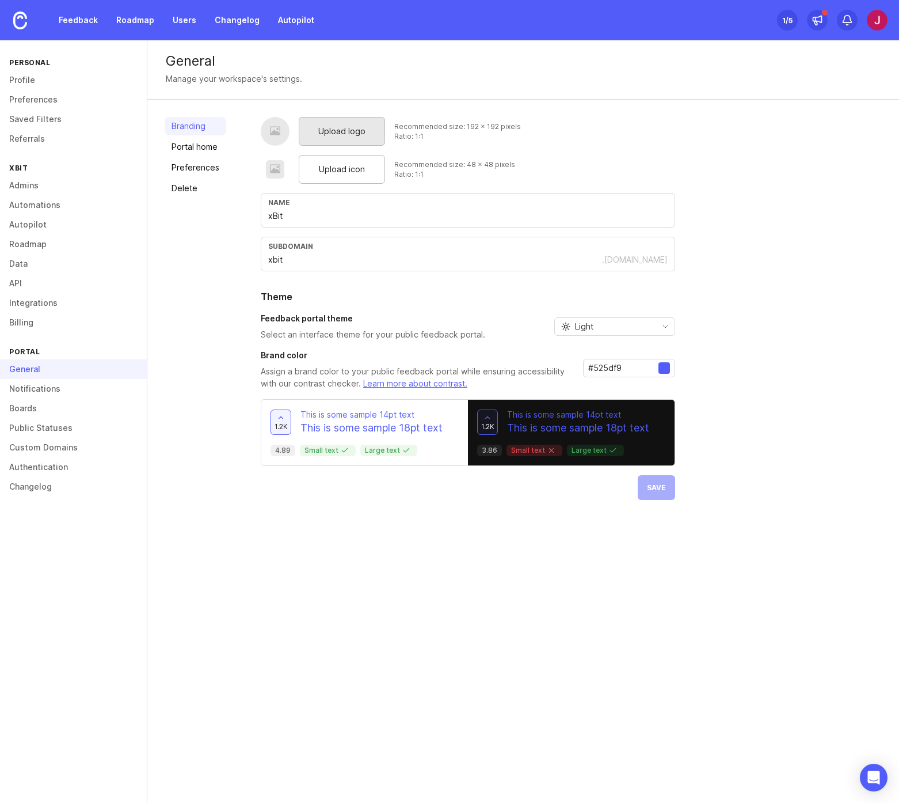
click at [336, 140] on div "Upload logo" at bounding box center [342, 131] width 86 height 29
click at [352, 134] on span "Upload logo" at bounding box center [341, 131] width 47 height 13
click at [354, 172] on span "Upload icon" at bounding box center [342, 169] width 46 height 13
click at [602, 326] on div "Light" at bounding box center [603, 326] width 97 height 17
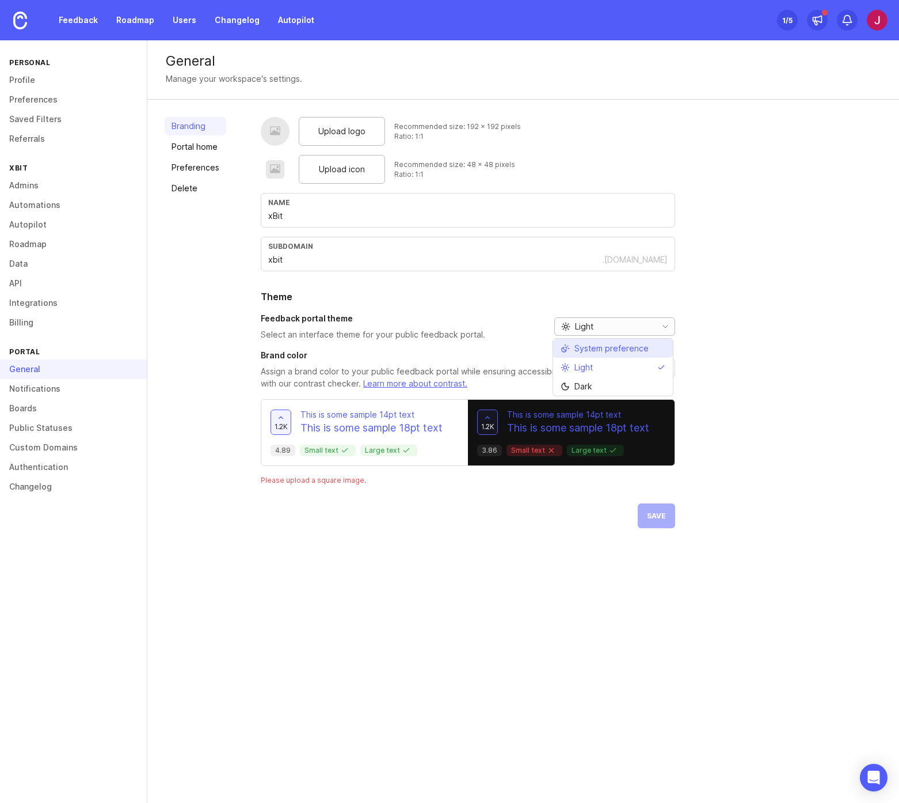
click at [597, 351] on span "System preference" at bounding box center [612, 348] width 74 height 13
click at [647, 516] on span "Save" at bounding box center [656, 515] width 19 height 9
click at [663, 370] on div at bounding box center [665, 368] width 12 height 12
click at [662, 367] on div at bounding box center [665, 368] width 12 height 12
click at [615, 367] on input "#525df9" at bounding box center [623, 368] width 70 height 13
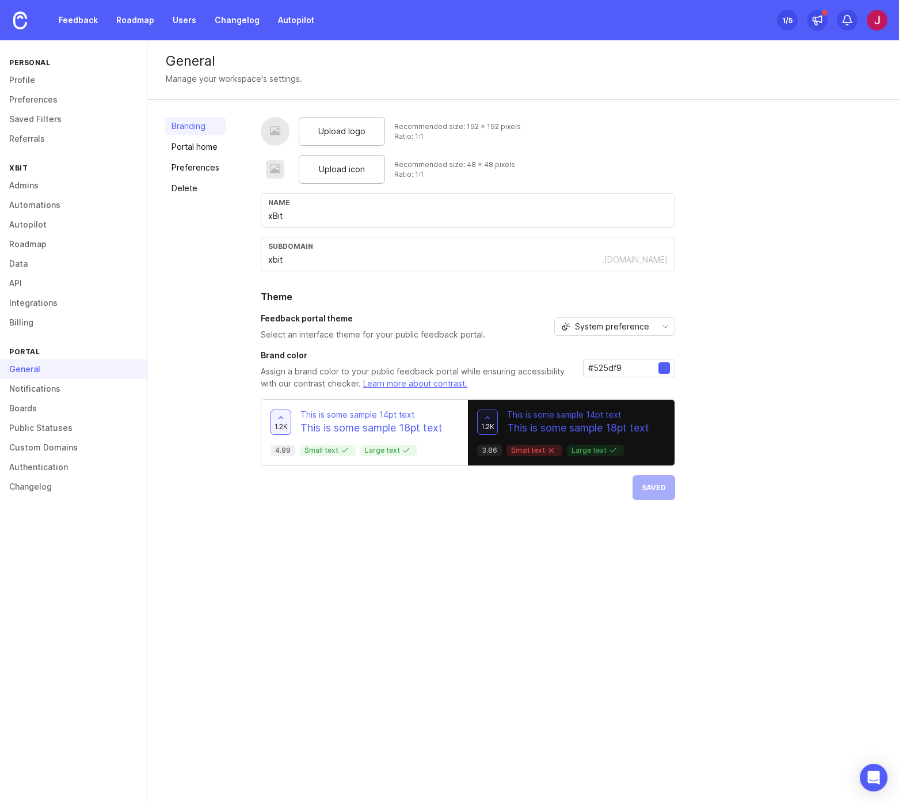
click at [625, 366] on input "#525df9" at bounding box center [623, 368] width 70 height 13
click at [386, 385] on link "Learn more about contrast." at bounding box center [415, 383] width 104 height 10
click at [343, 172] on span "Upload icon" at bounding box center [342, 169] width 46 height 13
click at [344, 165] on span "Upload icon" at bounding box center [342, 169] width 46 height 13
click at [477, 578] on div "General Manage your workspace's settings. Branding Portal home Preferences Dele…" at bounding box center [523, 421] width 752 height 762
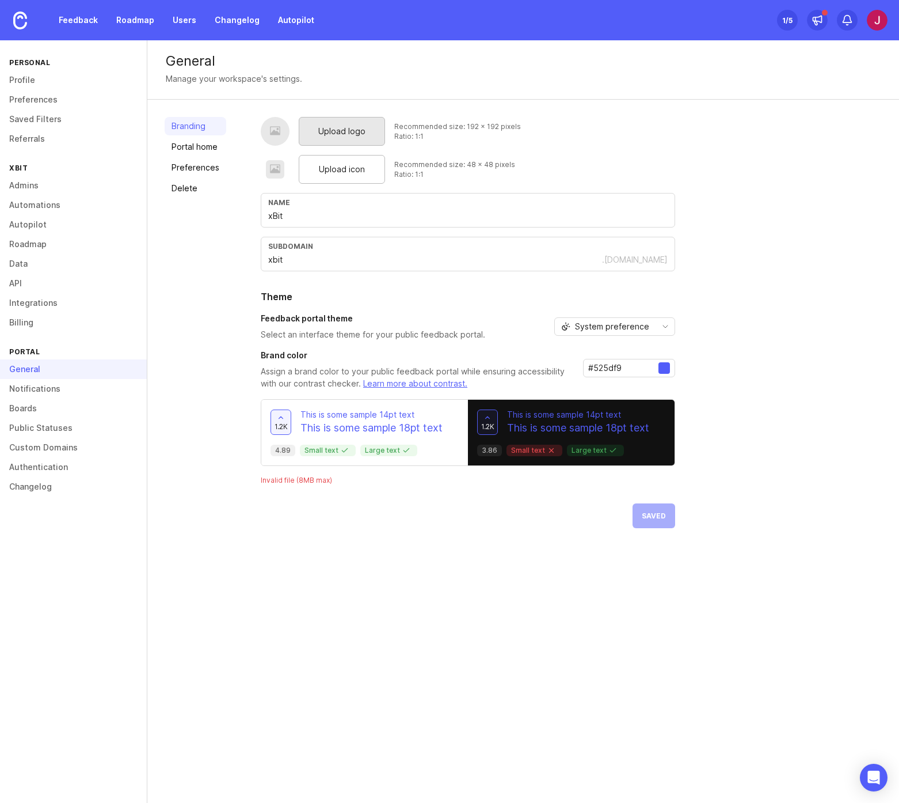
click at [350, 128] on span "Upload logo" at bounding box center [341, 131] width 47 height 13
click at [657, 517] on div "Upload logo Recommended size: 192 x 192 pixels Ratio: 1:1 Upload icon Recommend…" at bounding box center [468, 322] width 415 height 411
click at [874, 776] on icon "Open Intercom Messenger" at bounding box center [873, 777] width 13 height 15
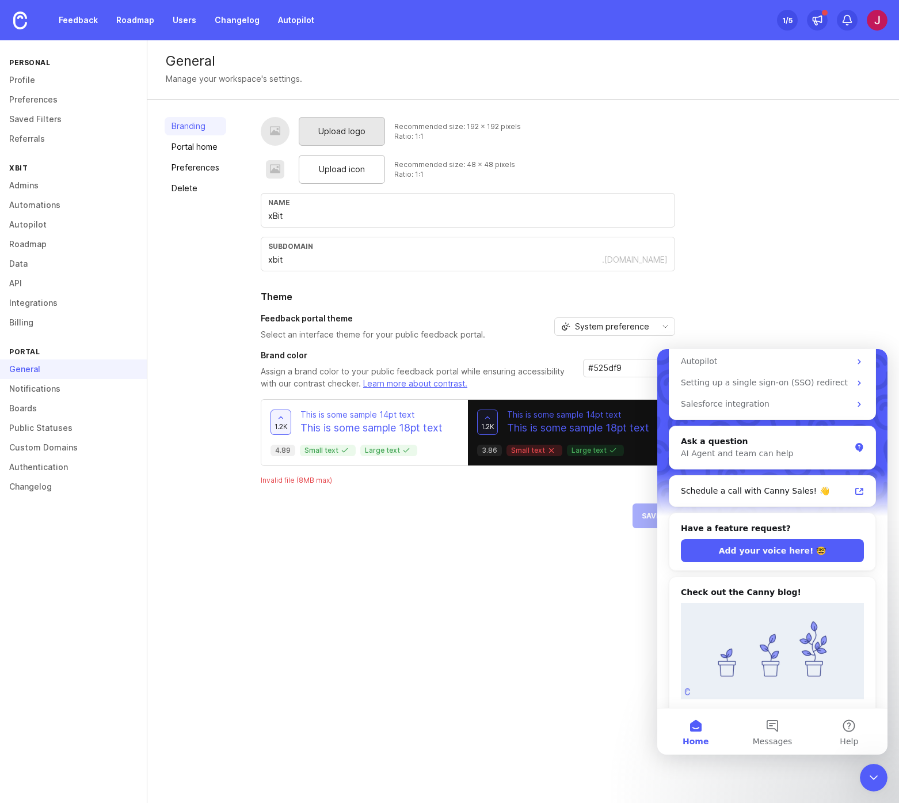
scroll to position [224, 0]
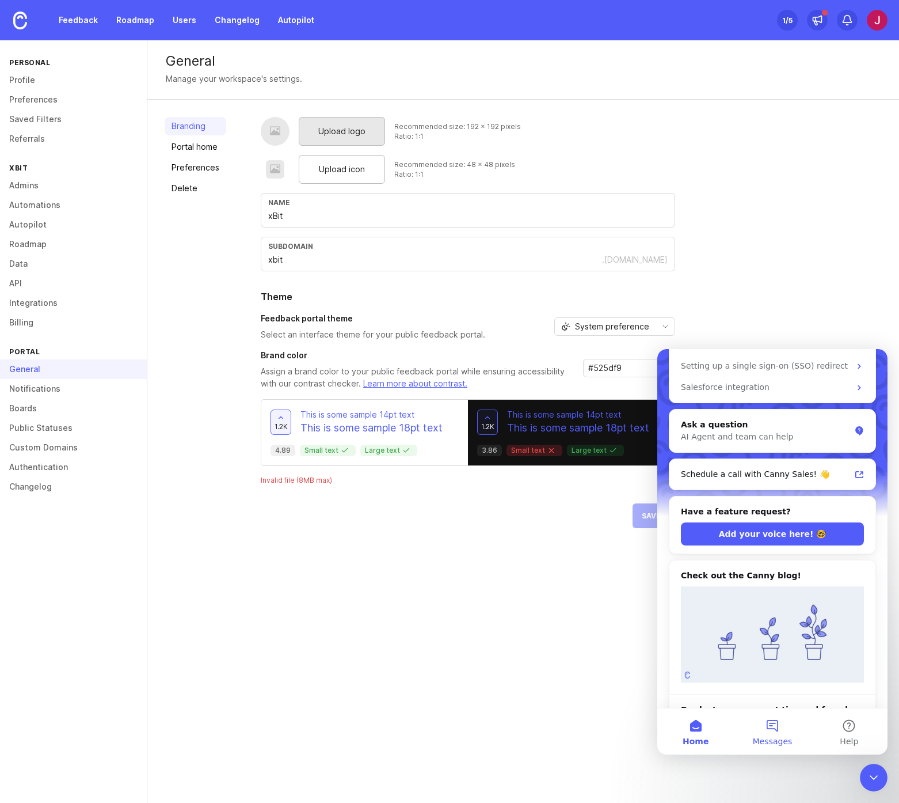
click at [770, 731] on button "Messages" at bounding box center [772, 731] width 77 height 46
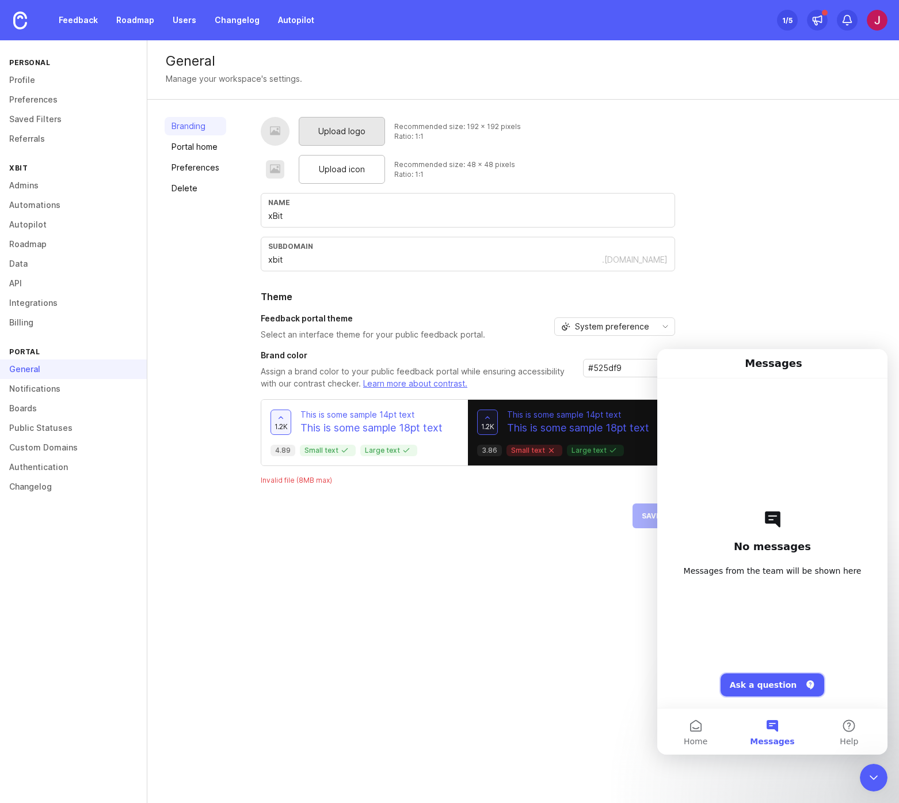
click at [764, 683] on button "Ask a question" at bounding box center [773, 684] width 104 height 23
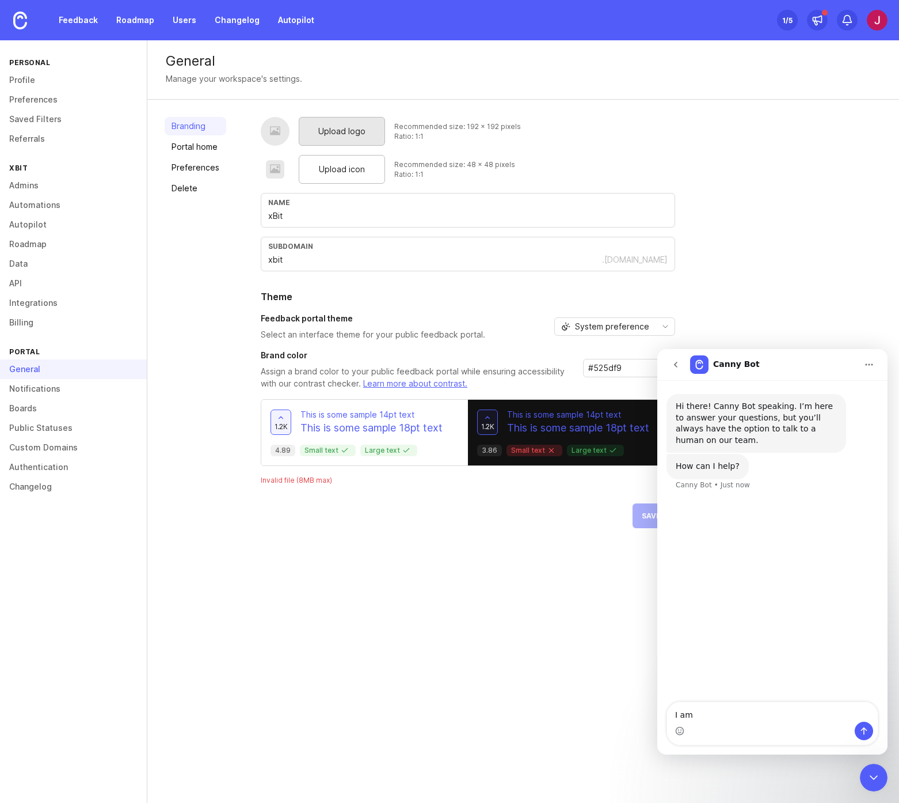
type textarea "I am"
click at [199, 149] on link "Portal home" at bounding box center [196, 147] width 62 height 18
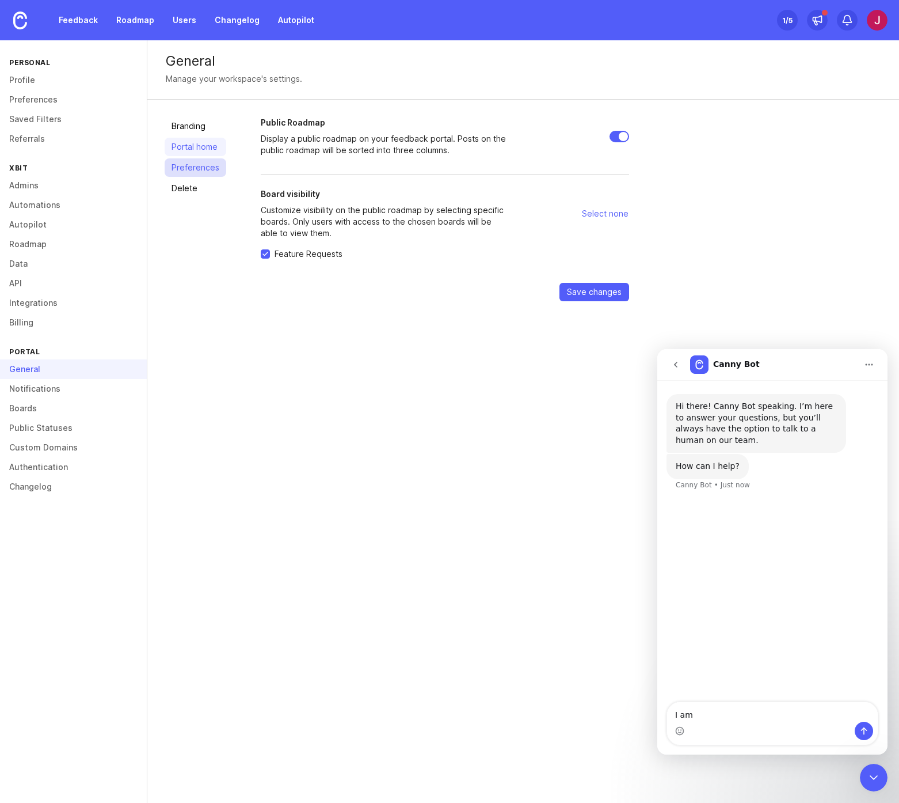
click at [203, 165] on link "Preferences" at bounding box center [196, 167] width 62 height 18
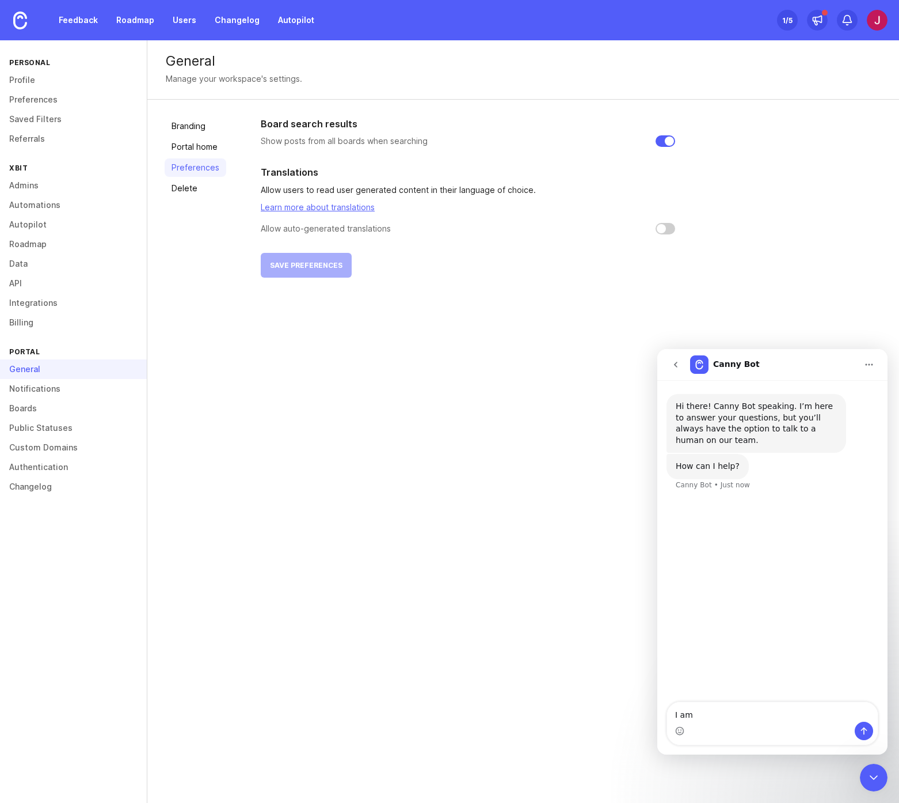
click at [669, 230] on input "checkbox" at bounding box center [666, 229] width 20 height 12
checkbox input "false"
click at [17, 20] on img at bounding box center [20, 21] width 14 height 18
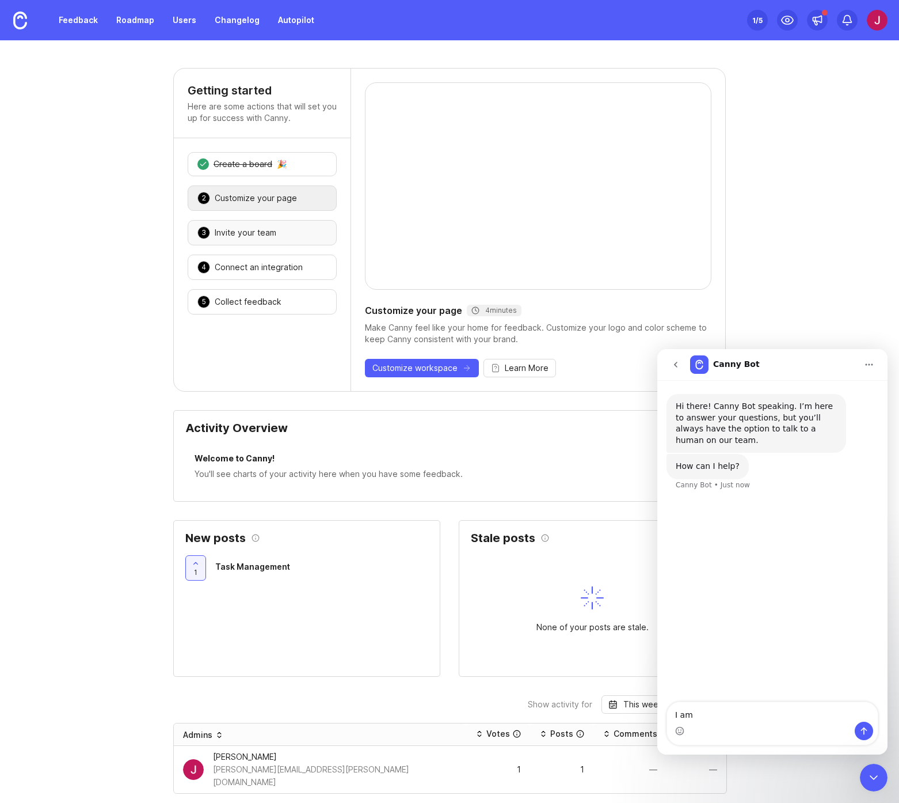
click at [262, 236] on div "Invite your team" at bounding box center [246, 233] width 62 height 12
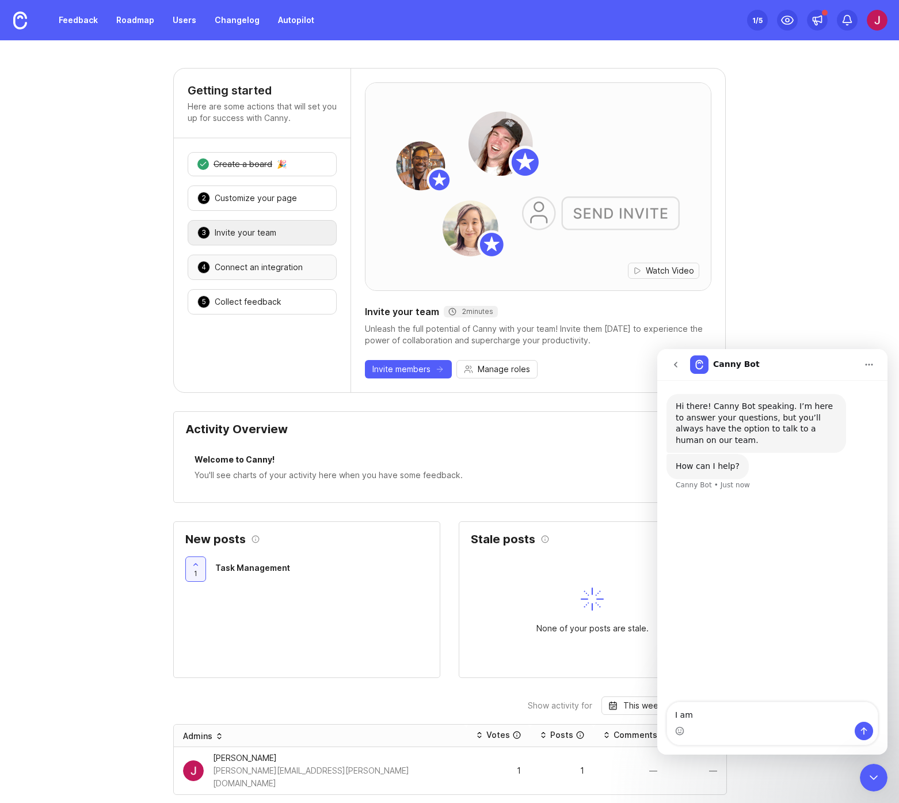
click at [252, 265] on div "Connect an integration" at bounding box center [259, 267] width 88 height 12
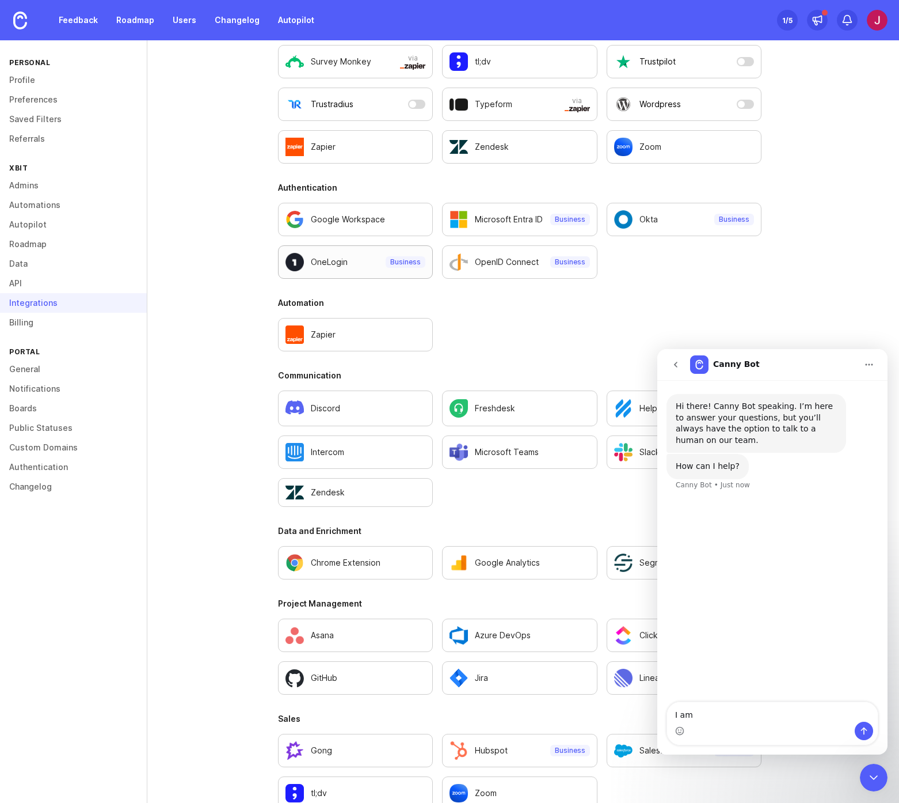
scroll to position [427, 0]
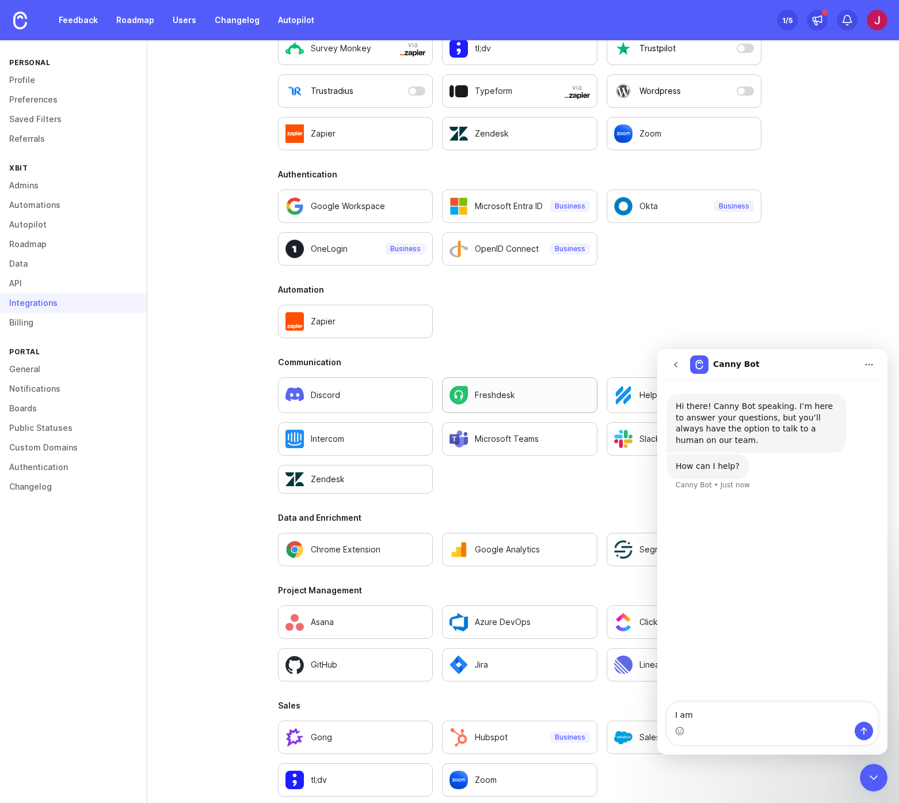
scroll to position [427, 0]
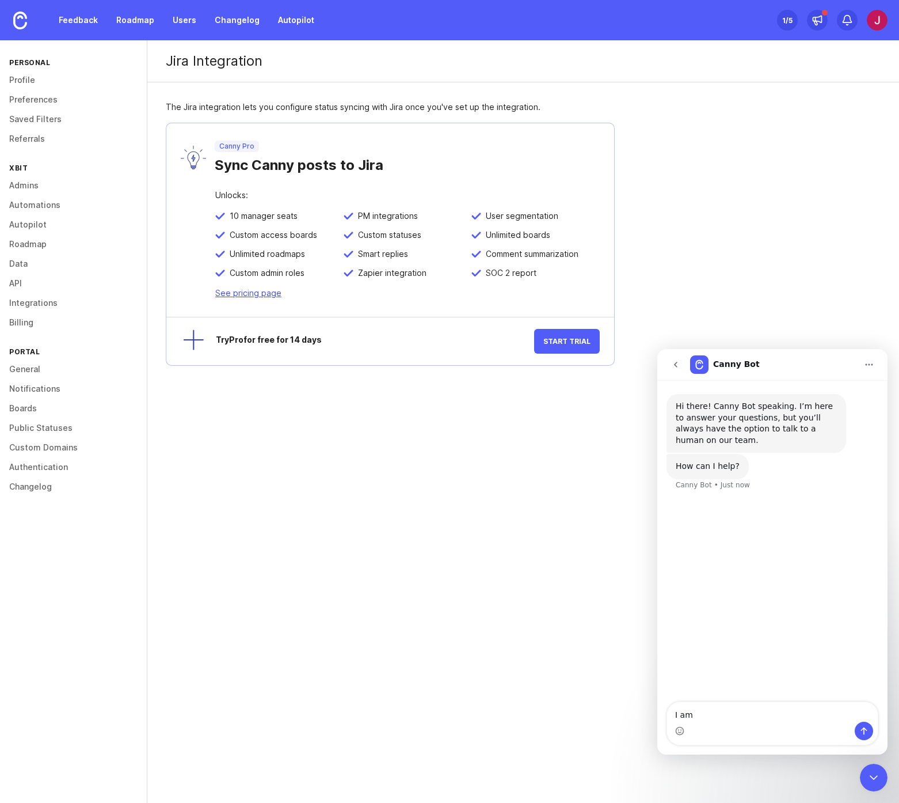
click at [255, 295] on link "See pricing page" at bounding box center [248, 293] width 66 height 10
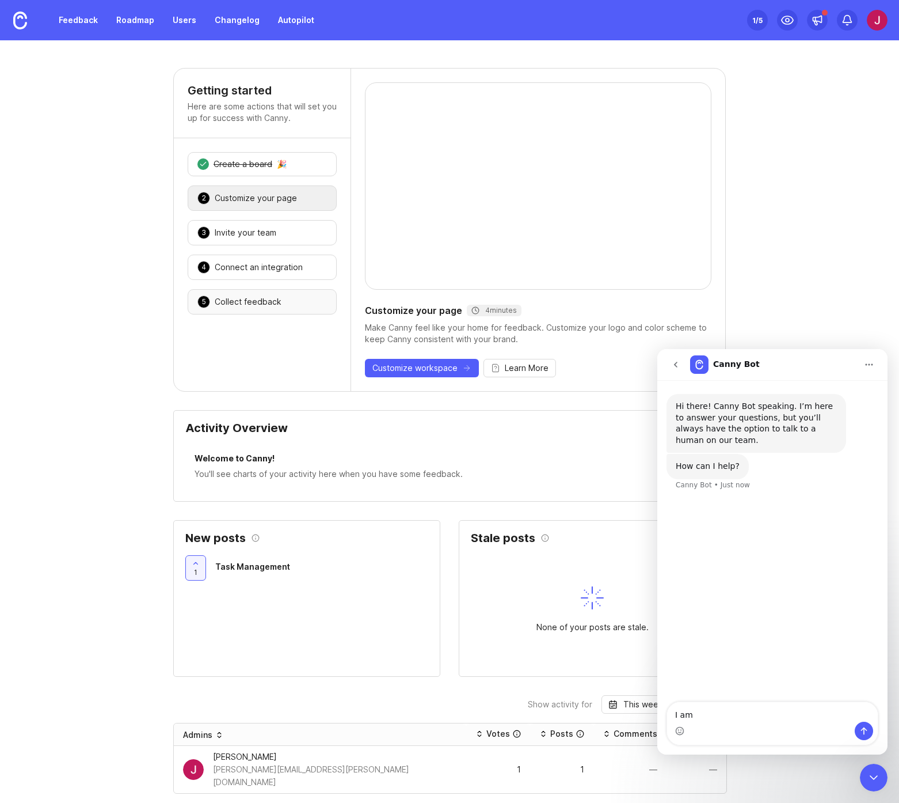
click at [237, 308] on div "5 Collect feedback 🎉" at bounding box center [262, 301] width 149 height 25
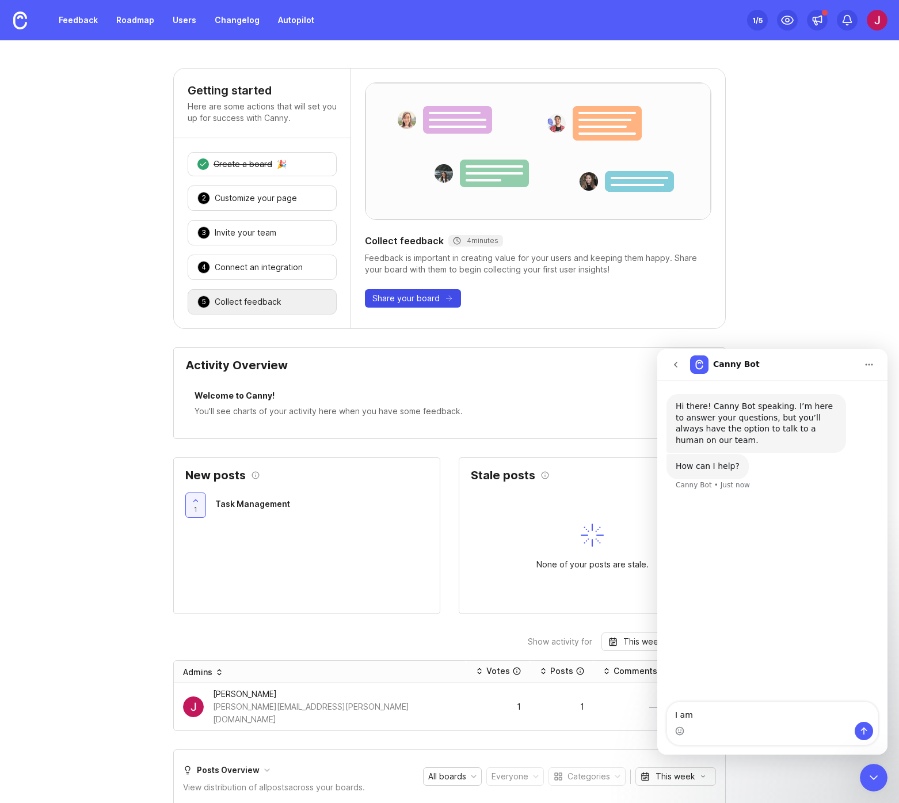
click at [400, 298] on span "Share your board" at bounding box center [406, 299] width 67 height 12
click at [271, 195] on div "Customize your page" at bounding box center [256, 198] width 82 height 12
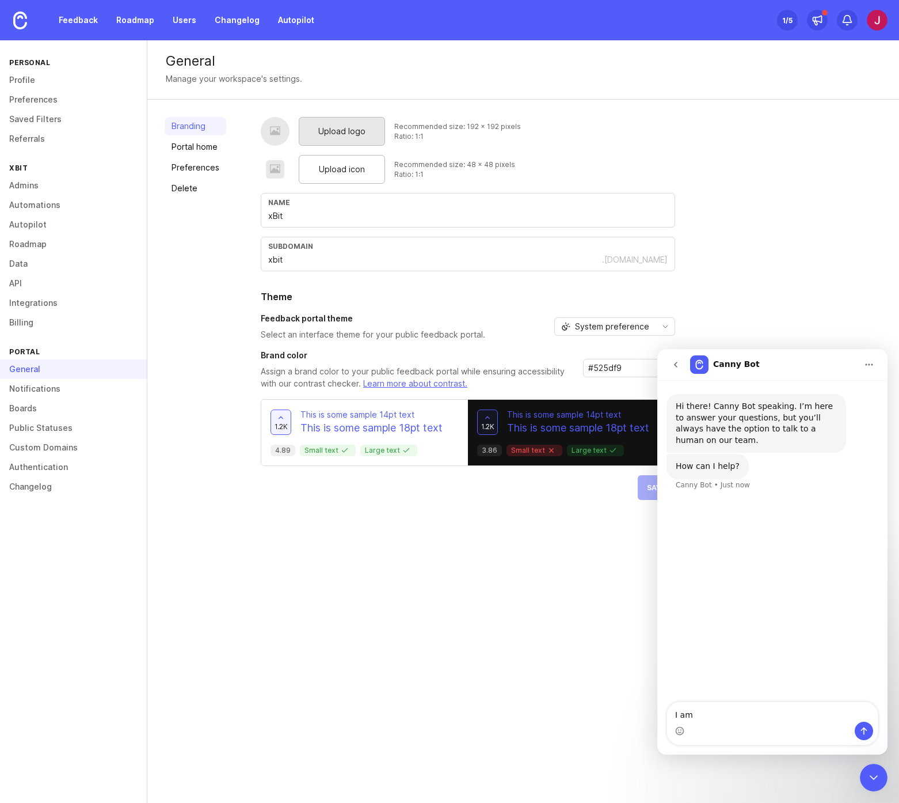
click at [340, 130] on span "Upload logo" at bounding box center [341, 131] width 47 height 13
click at [329, 171] on span "Upload icon" at bounding box center [342, 169] width 46 height 13
click at [555, 113] on div "Branding Portal home Preferences Delete Upload logo Recommended size: 192 x 192…" at bounding box center [523, 323] width 752 height 446
click at [647, 514] on span "Save" at bounding box center [656, 515] width 19 height 9
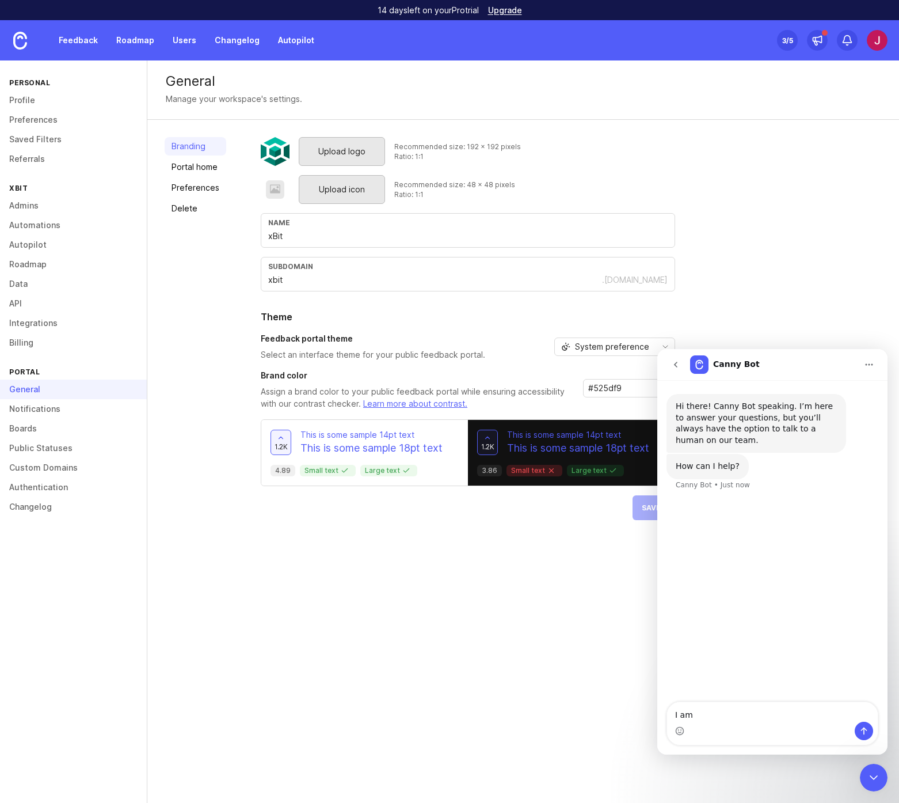
click at [331, 190] on span "Upload icon" at bounding box center [342, 189] width 46 height 13
click at [697, 715] on textarea "I am" at bounding box center [772, 712] width 211 height 20
type textarea "I am trying to upload my favicon and"
click at [724, 231] on div "Upload logo Recommended size: 192 x 192 pixels Ratio: 1:1 Upload icon Recommend…" at bounding box center [571, 342] width 621 height 411
click at [675, 364] on icon "go back" at bounding box center [675, 365] width 3 height 6
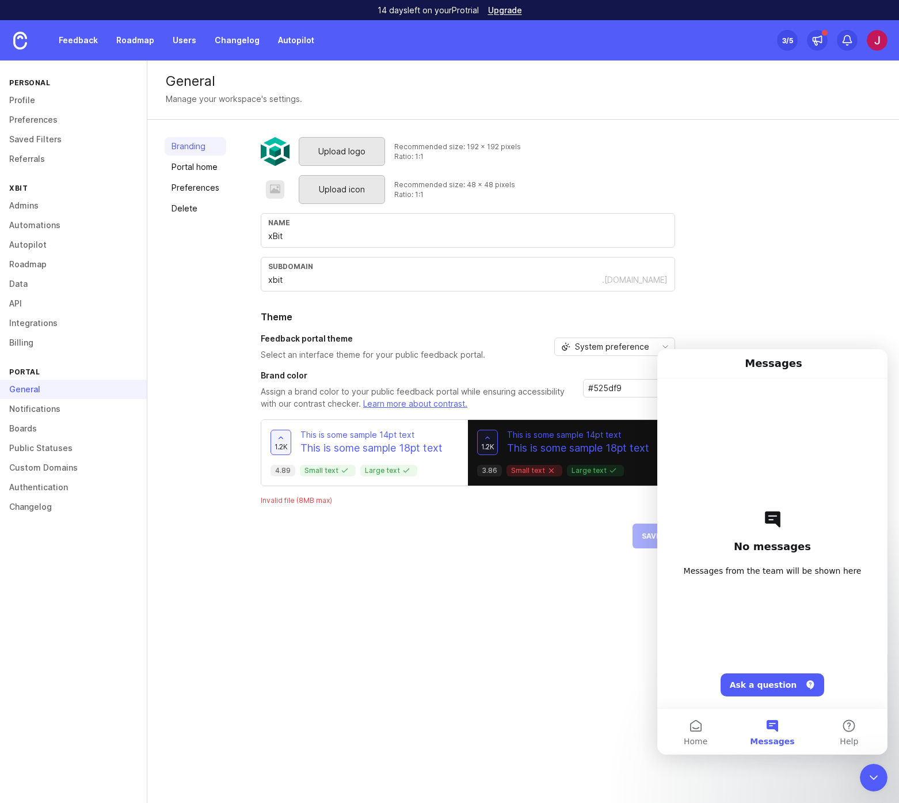
click at [733, 299] on div "Upload logo Recommended size: 192 x 192 pixels Ratio: 1:1 Upload icon Recommend…" at bounding box center [571, 342] width 621 height 411
click at [743, 282] on div "Upload logo Recommended size: 192 x 192 pixels Ratio: 1:1 Upload icon Recommend…" at bounding box center [571, 342] width 621 height 411
click at [888, 776] on div "General Manage your workspace's settings. Branding Portal home Preferences Dele…" at bounding box center [523, 431] width 752 height 742
click at [879, 777] on icon "Close Intercom Messenger" at bounding box center [874, 777] width 14 height 14
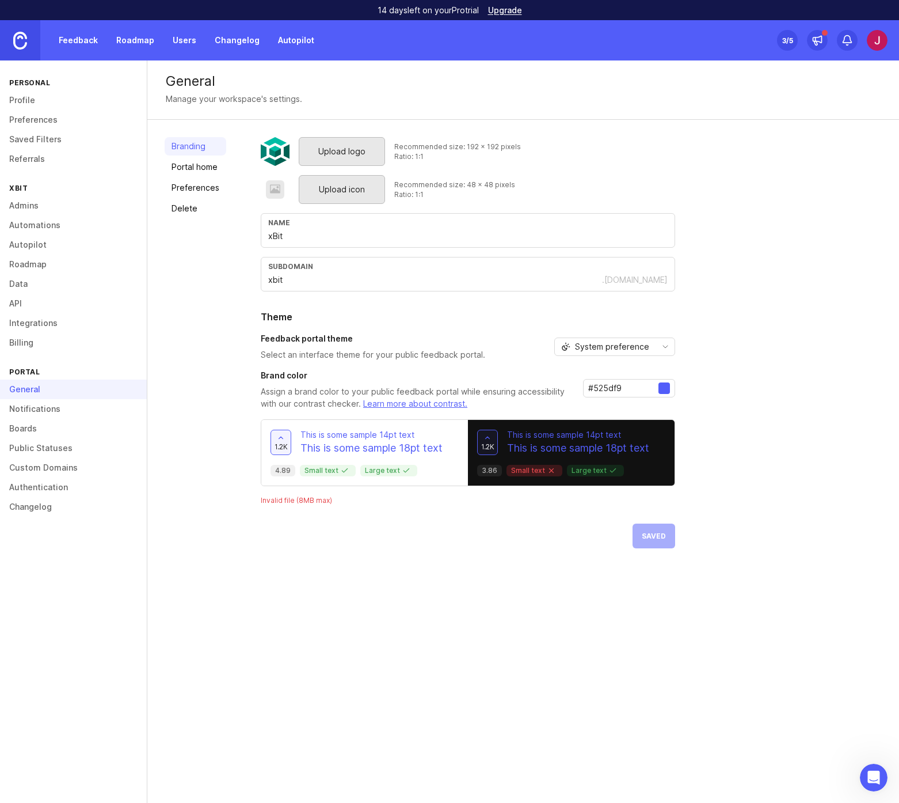
click at [23, 42] on img at bounding box center [20, 41] width 14 height 18
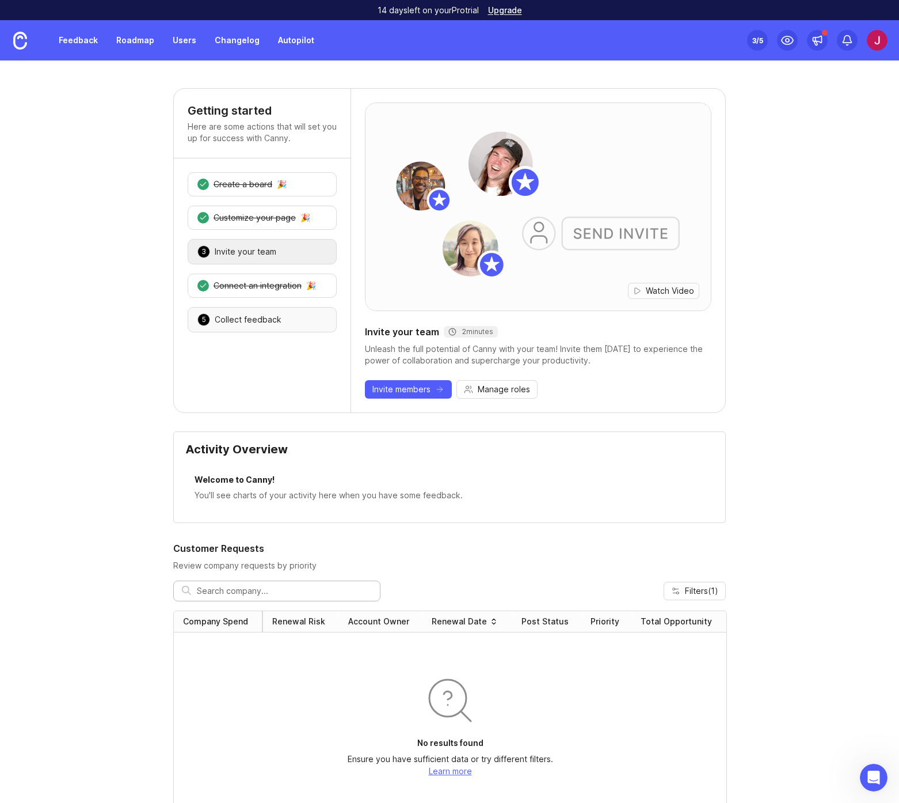
click at [240, 325] on div "Collect feedback" at bounding box center [248, 320] width 67 height 12
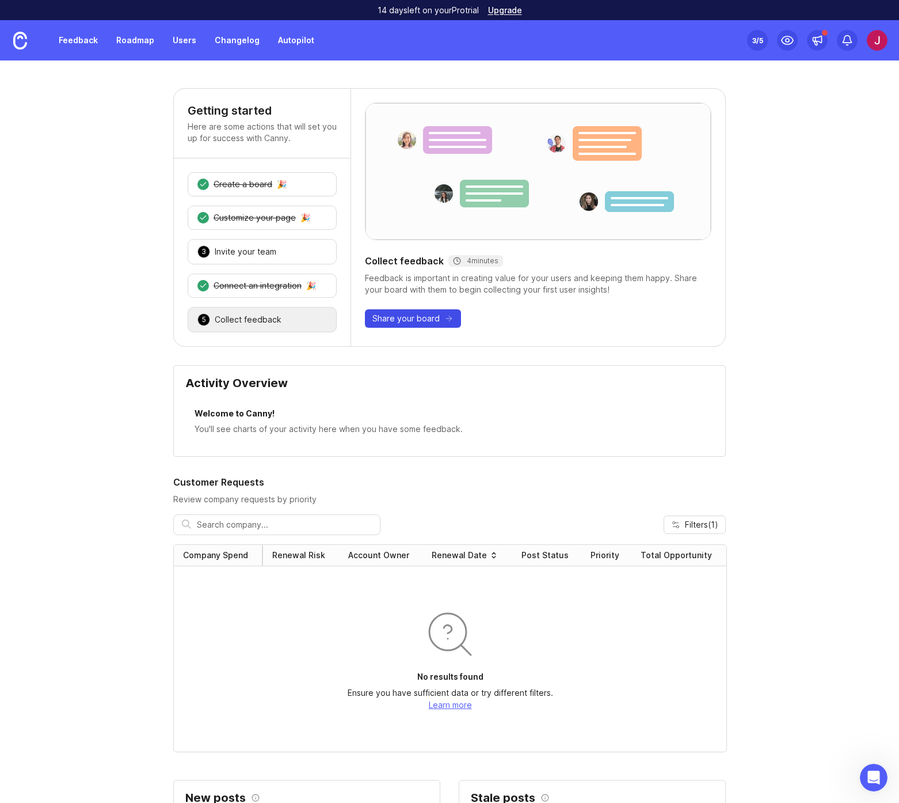
click at [413, 318] on span "Share your board" at bounding box center [406, 319] width 67 height 12
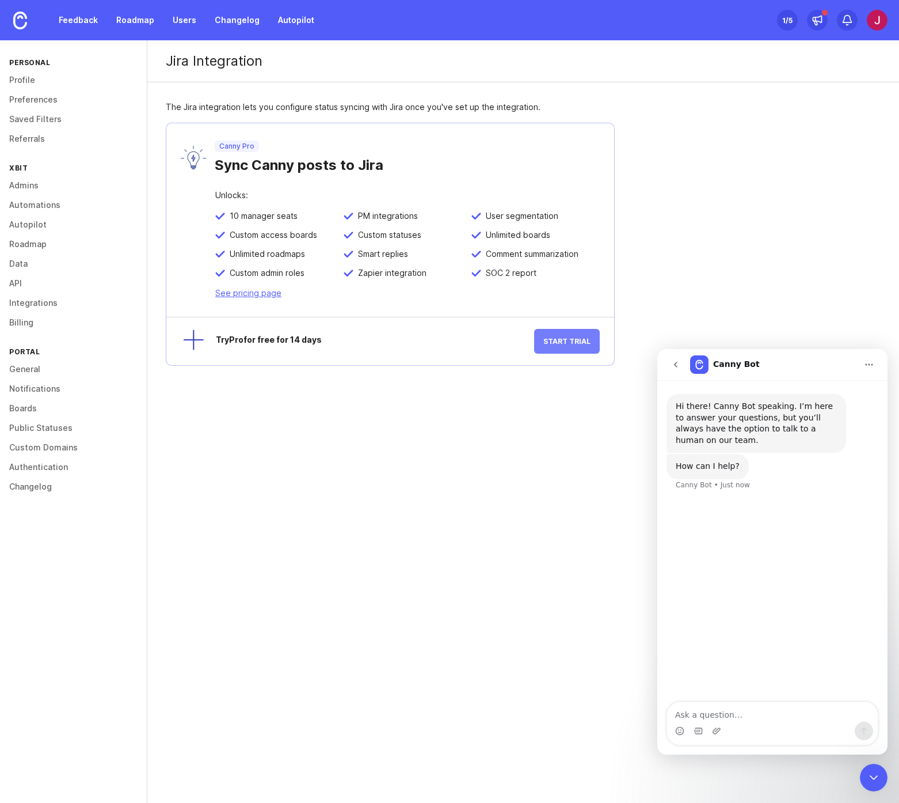
click at [564, 342] on span "Start Trial" at bounding box center [567, 341] width 47 height 9
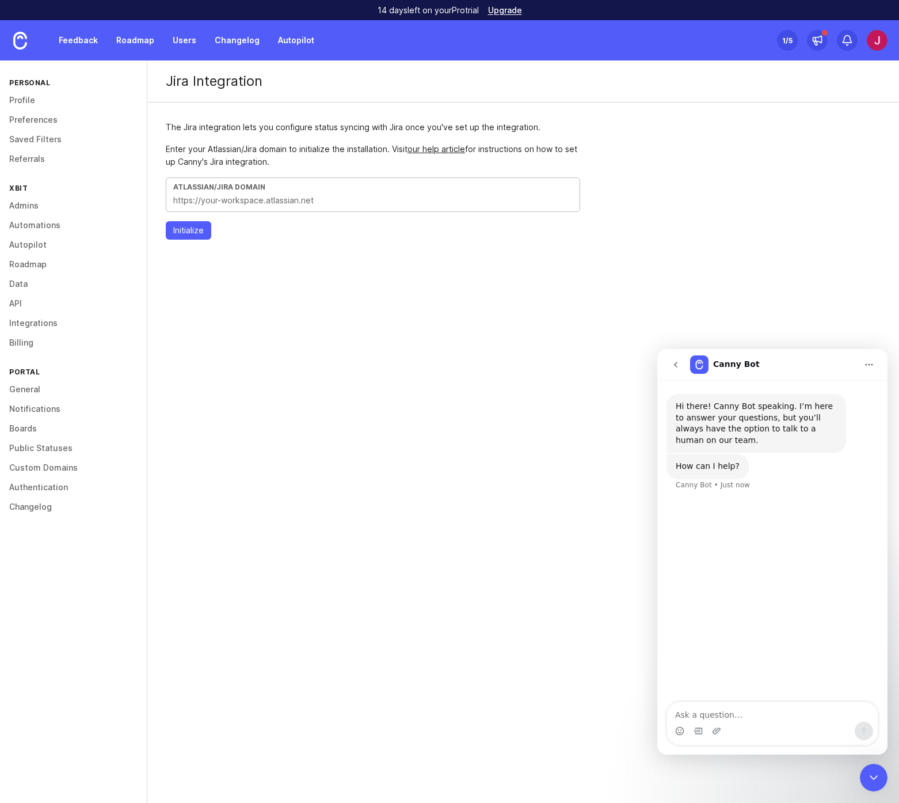
click at [226, 199] on input "text" at bounding box center [373, 200] width 400 height 13
paste input "[URL][DOMAIN_NAME]"
type input "[URL][DOMAIN_NAME]"
click at [193, 231] on span "Initialize" at bounding box center [188, 231] width 31 height 12
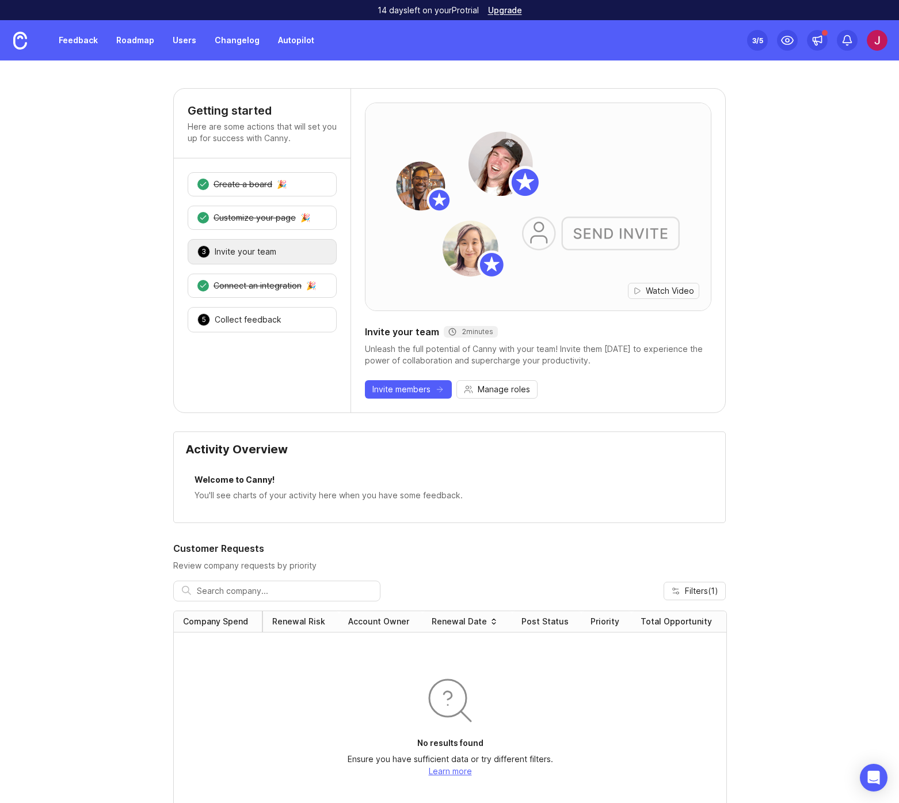
click at [757, 40] on div "3 /5" at bounding box center [758, 40] width 11 height 16
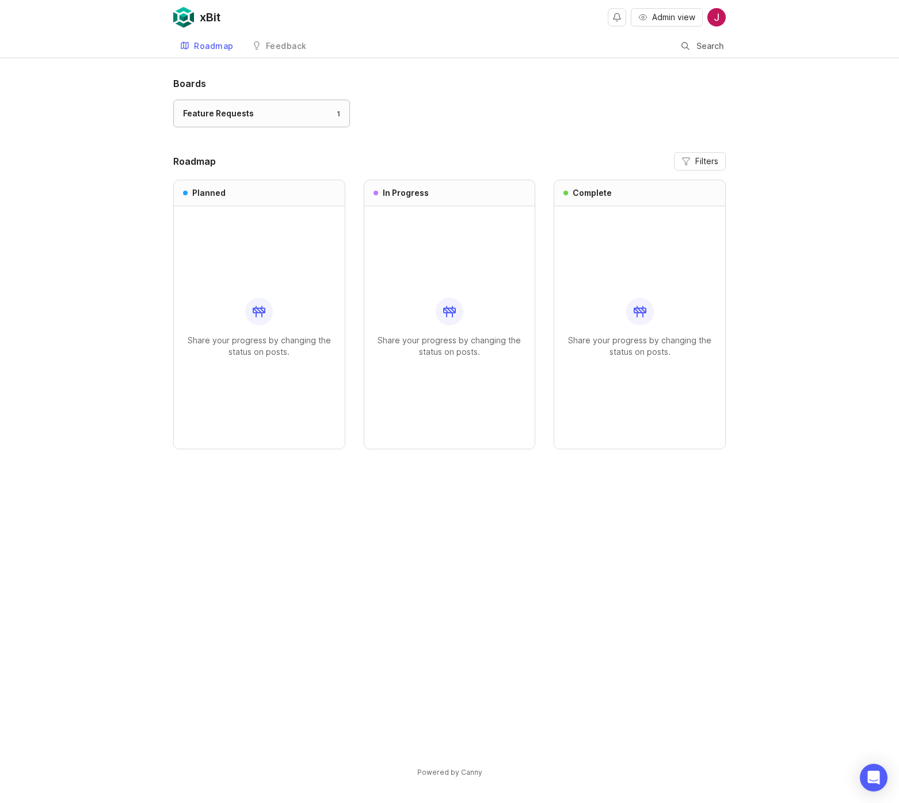
click at [216, 116] on div "Feature Requests" at bounding box center [218, 113] width 71 height 13
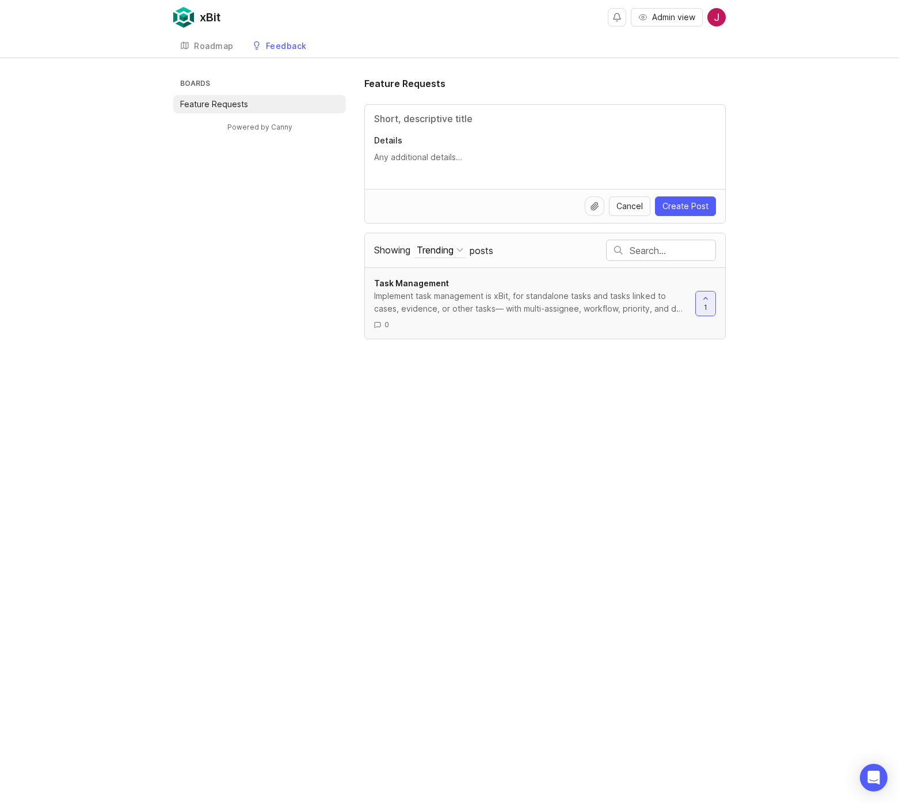
click at [434, 297] on div "Implement task management is xBit, for standalone tasks and tasks linked to cas…" at bounding box center [530, 302] width 312 height 25
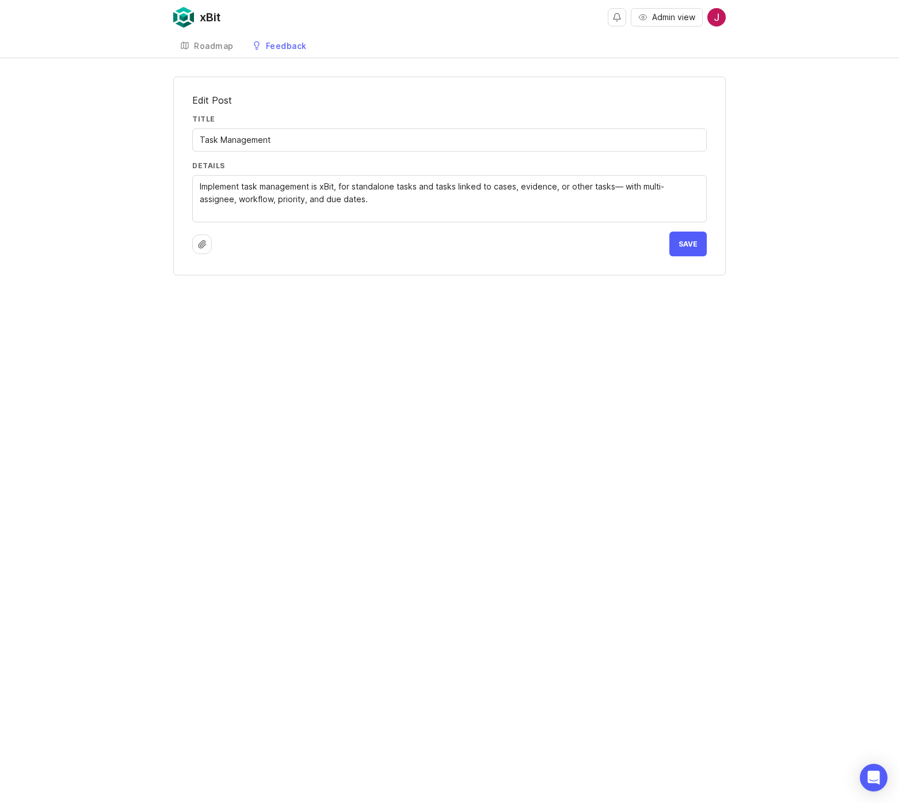
click at [204, 245] on icon at bounding box center [202, 243] width 7 height 7
click at [199, 242] on icon at bounding box center [202, 244] width 9 height 9
click at [275, 43] on div "Feedback" at bounding box center [286, 46] width 41 height 8
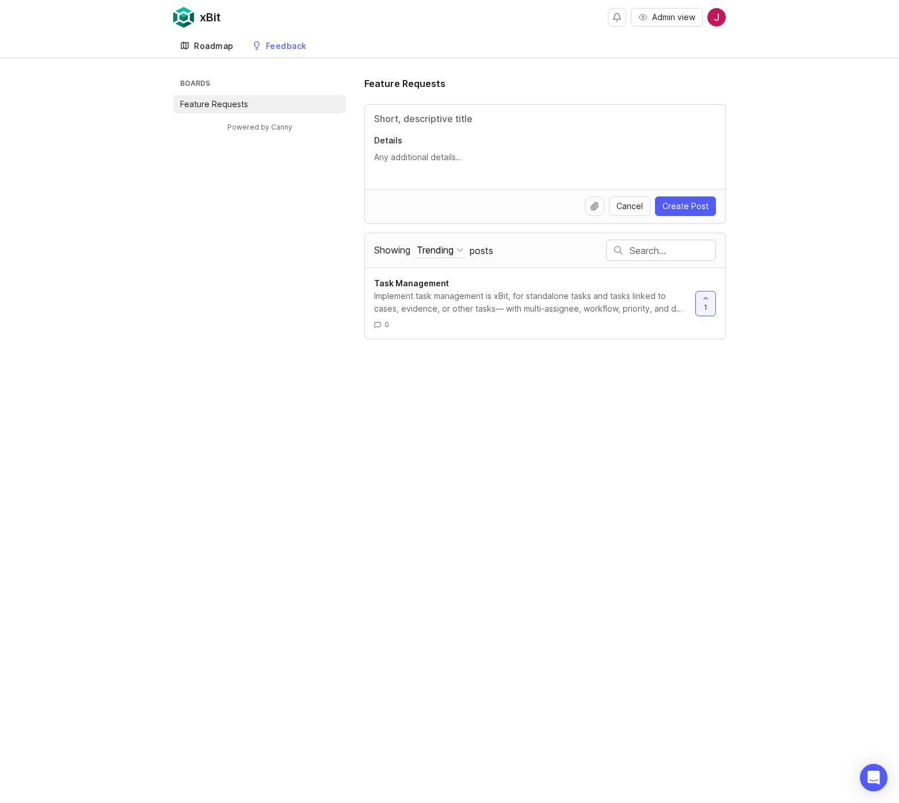
click at [207, 46] on div "Roadmap" at bounding box center [214, 46] width 40 height 8
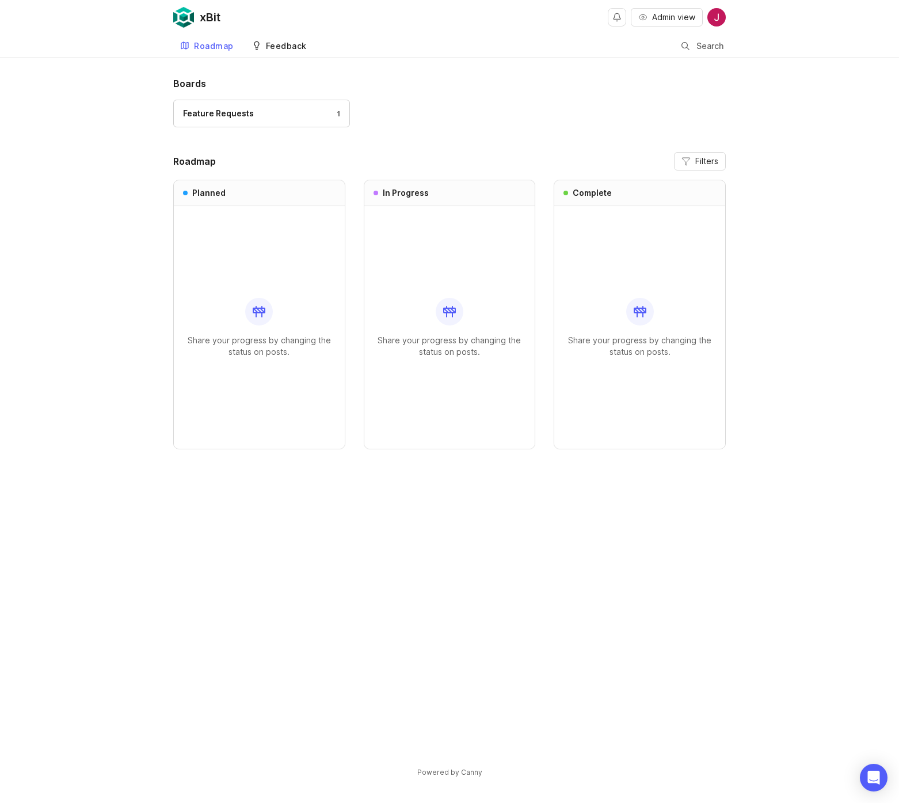
click at [282, 44] on div "Feedback" at bounding box center [286, 46] width 41 height 8
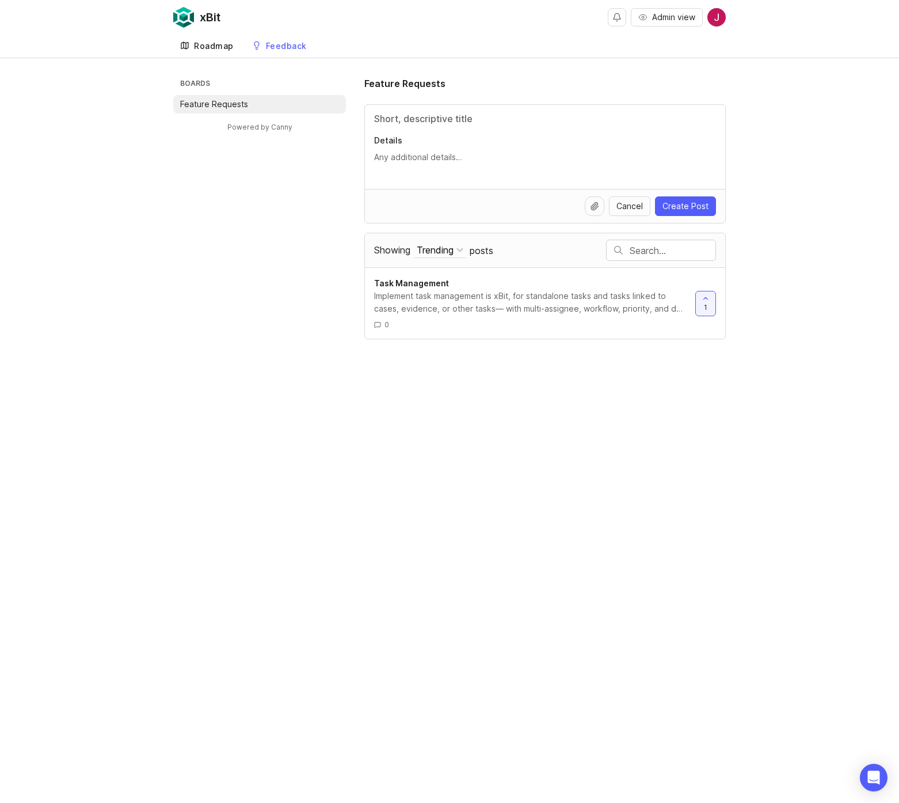
click at [208, 45] on div "Roadmap" at bounding box center [214, 46] width 40 height 8
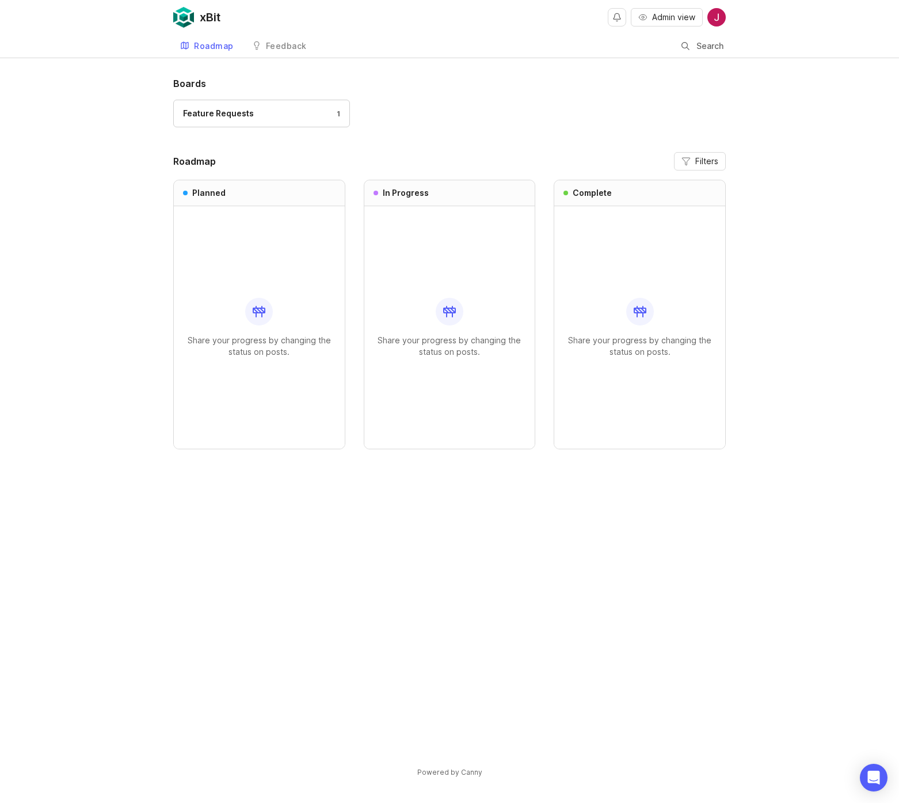
click at [193, 19] on img at bounding box center [183, 17] width 21 height 21
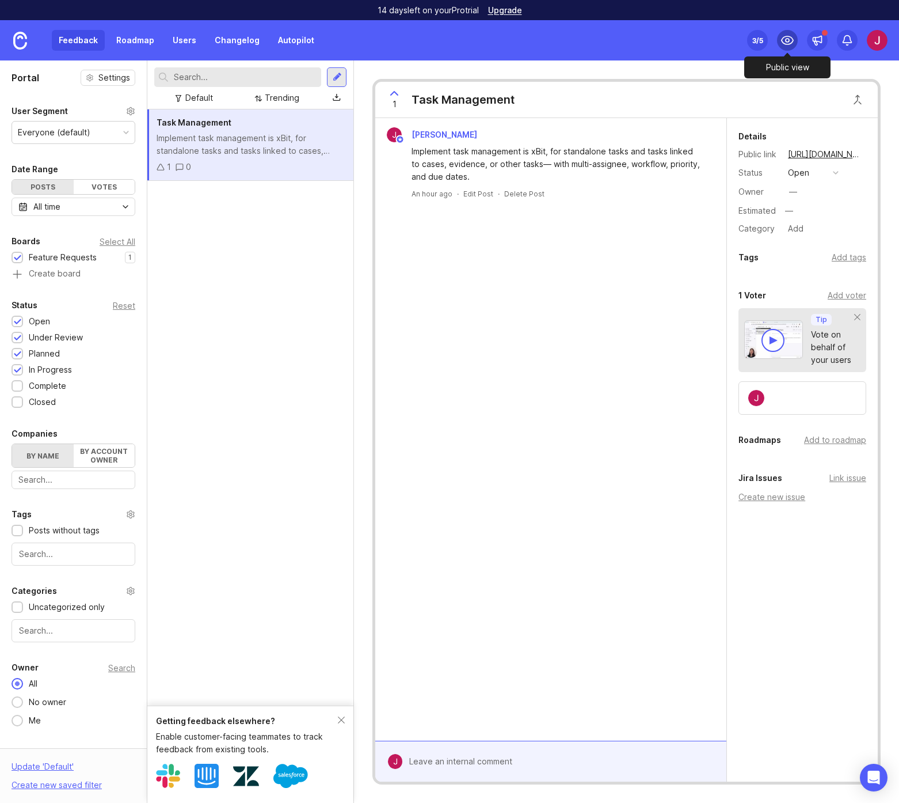
click at [788, 41] on icon at bounding box center [788, 40] width 14 height 14
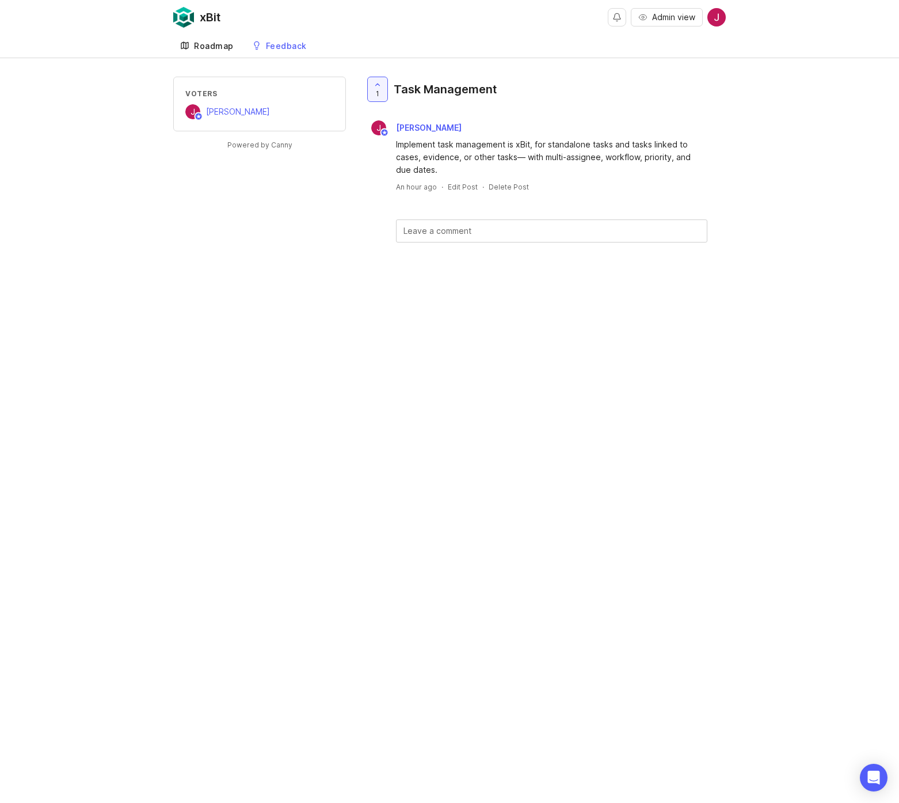
click at [209, 44] on div "Roadmap" at bounding box center [214, 46] width 40 height 8
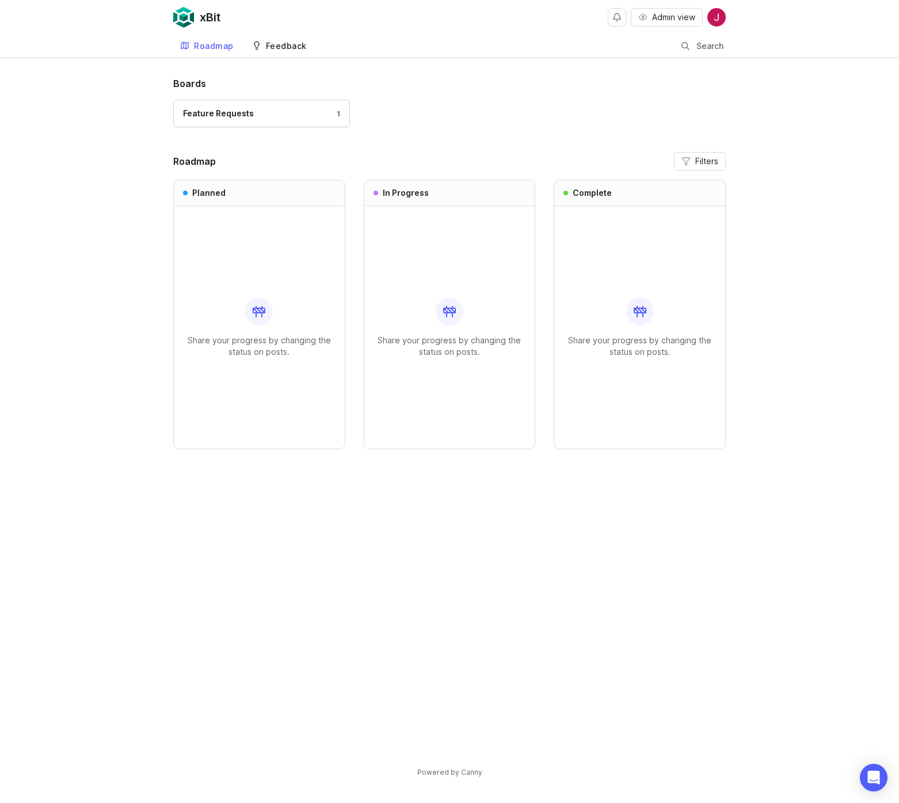
click at [287, 44] on div "Feedback" at bounding box center [286, 46] width 41 height 8
